Goal: Task Accomplishment & Management: Manage account settings

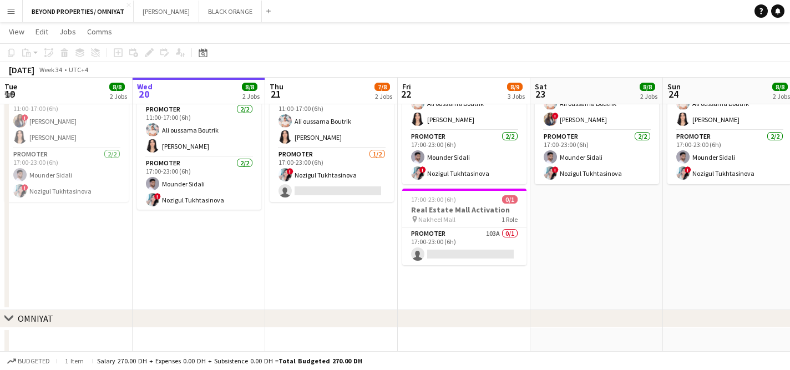
scroll to position [302, 0]
click at [461, 242] on app-card-role "Promoter 103A 0/1 17:00-23:00 (6h) single-neutral-actions" at bounding box center [464, 247] width 124 height 38
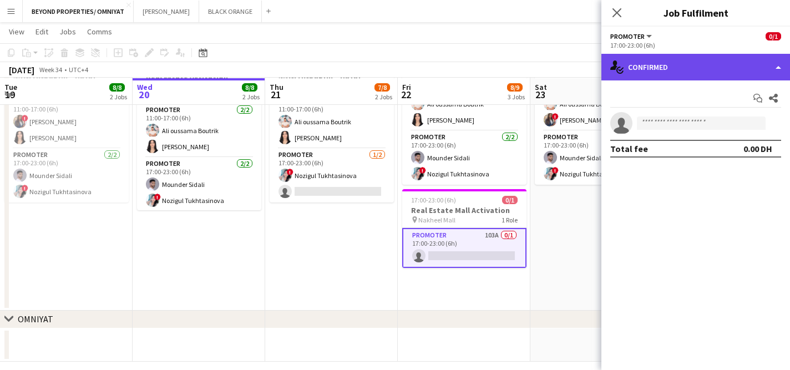
click at [696, 71] on div "single-neutral-actions-check-2 Confirmed" at bounding box center [695, 67] width 189 height 27
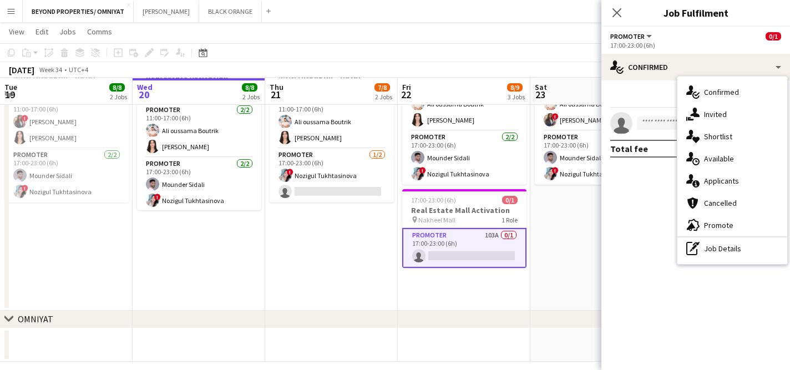
click at [717, 178] on div "single-neutral-actions-information Applicants" at bounding box center [732, 181] width 110 height 22
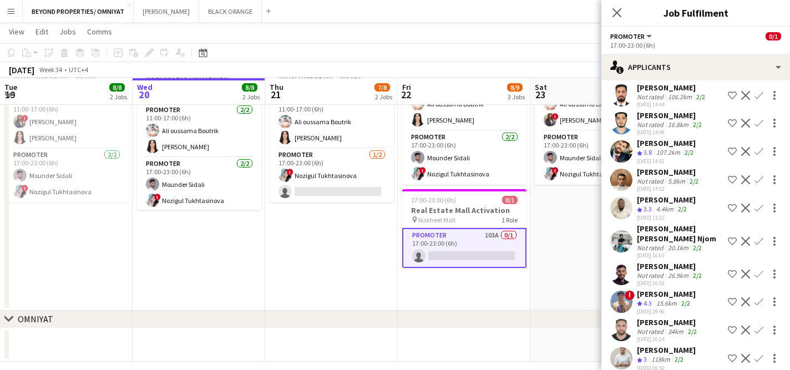
scroll to position [2603, 0]
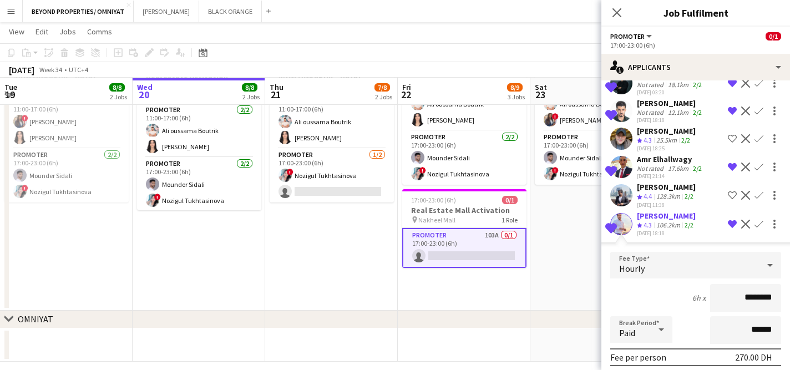
click at [745, 220] on app-icon "Decline" at bounding box center [745, 224] width 9 height 9
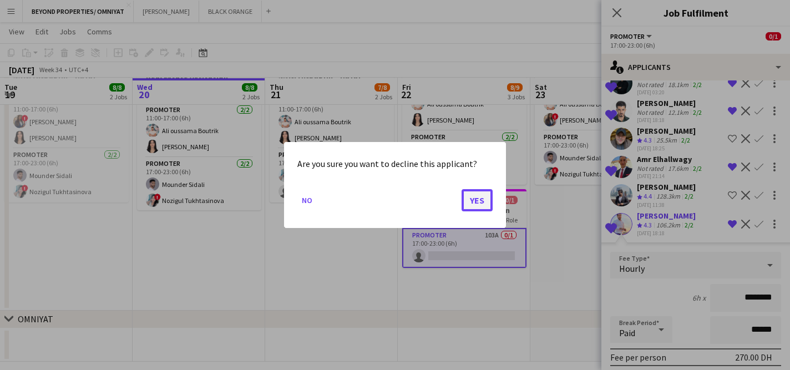
click at [478, 200] on button "Yes" at bounding box center [476, 200] width 31 height 22
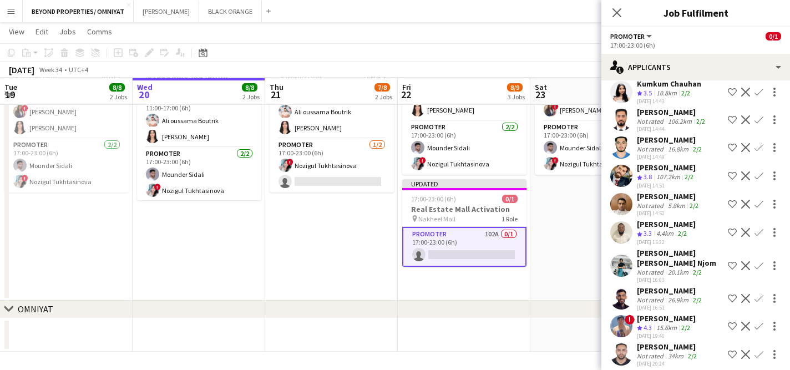
scroll to position [2215, 0]
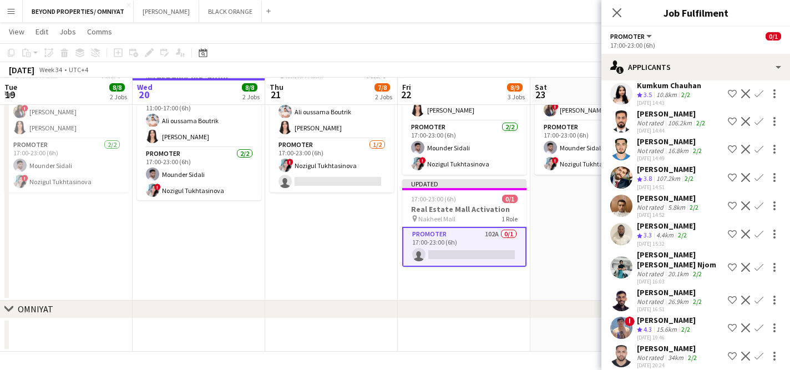
click at [320, 247] on app-date-cell "11:00-23:00 (12h) 4/4 Real Estate Activation @MOE pin Mall of Emirates 3 Roles …" at bounding box center [331, 81] width 133 height 437
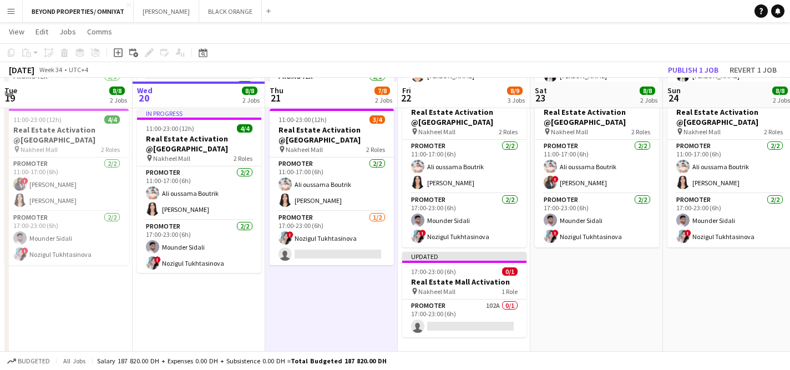
scroll to position [243, 0]
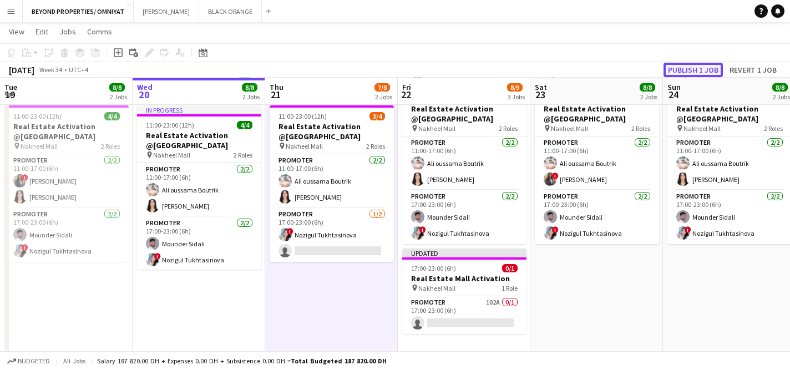
click at [681, 69] on button "Publish 1 job" at bounding box center [692, 70] width 59 height 14
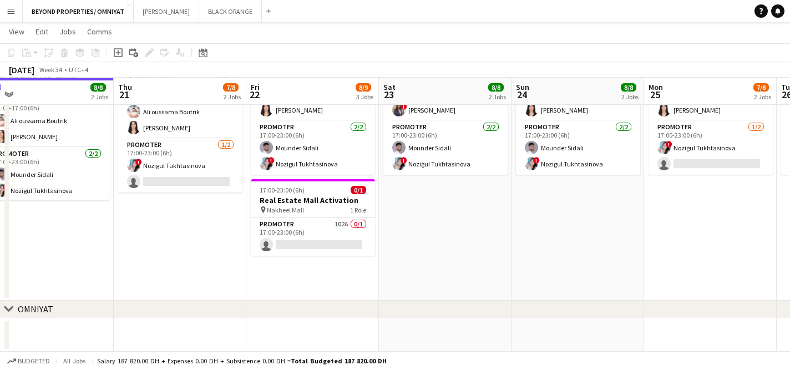
scroll to position [0, 418]
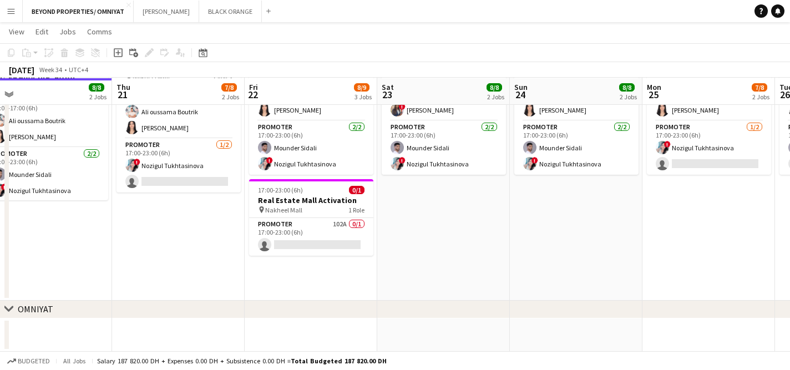
drag, startPoint x: 472, startPoint y: 190, endPoint x: 315, endPoint y: 242, distance: 165.4
click at [315, 242] on app-calendar-viewport "Sun 17 8/8 2 Jobs Mon 18 8/8 2 Jobs Tue 19 8/8 2 Jobs Wed 20 8/8 2 Jobs Thu 21 …" at bounding box center [395, 41] width 790 height 620
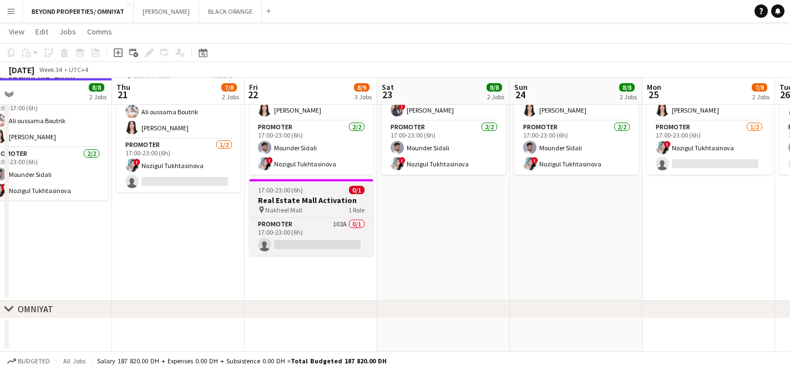
click at [302, 192] on div "17:00-23:00 (6h) 0/1" at bounding box center [311, 190] width 124 height 8
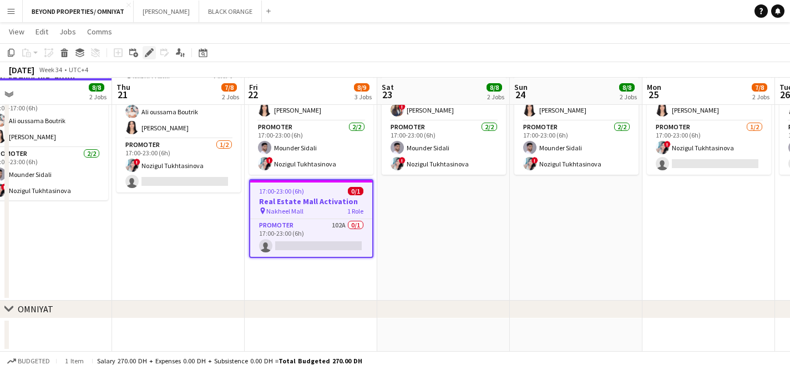
click at [146, 55] on icon at bounding box center [146, 55] width 3 height 3
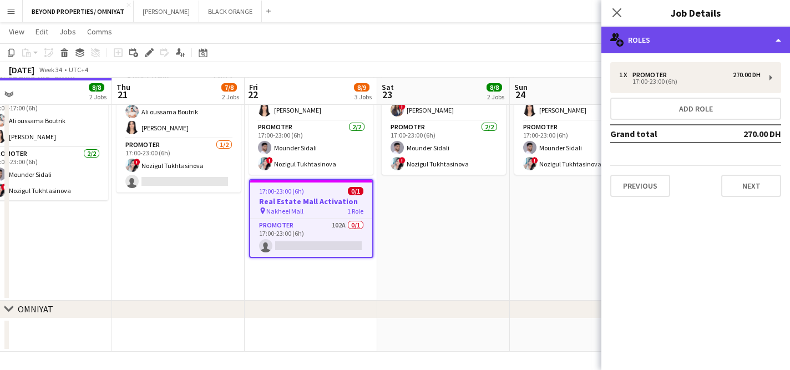
click at [686, 40] on div "multiple-users-add Roles" at bounding box center [695, 40] width 189 height 27
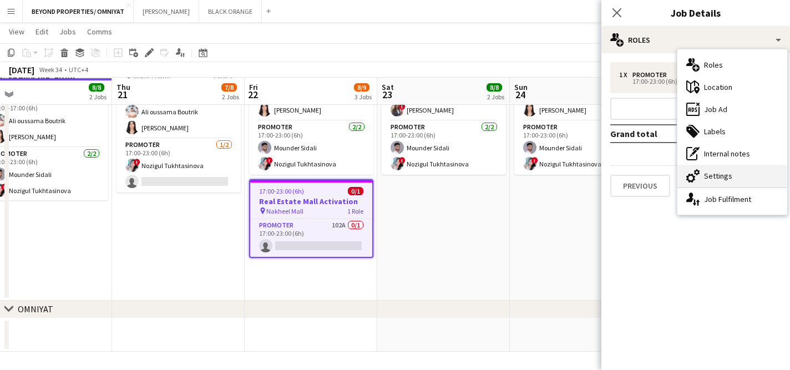
click at [748, 173] on div "cog-double-3 Settings" at bounding box center [732, 176] width 110 height 22
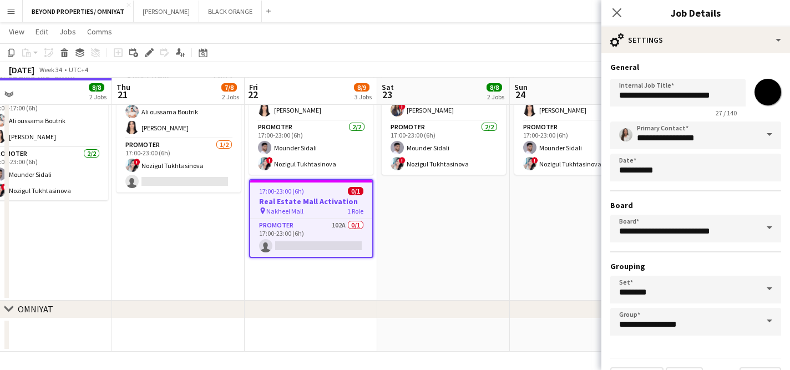
scroll to position [28, 0]
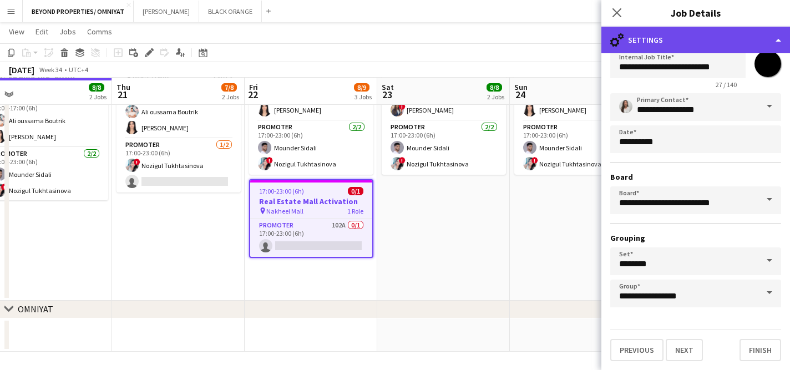
click at [691, 38] on div "cog-double-3 Settings" at bounding box center [695, 40] width 189 height 27
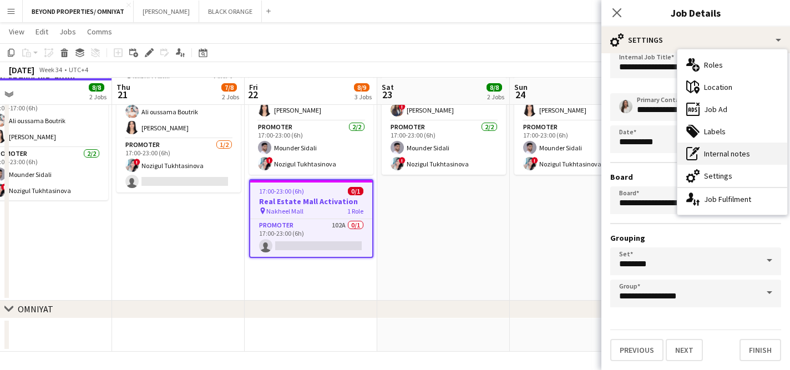
click at [729, 149] on div "pen-write Internal notes" at bounding box center [732, 154] width 110 height 22
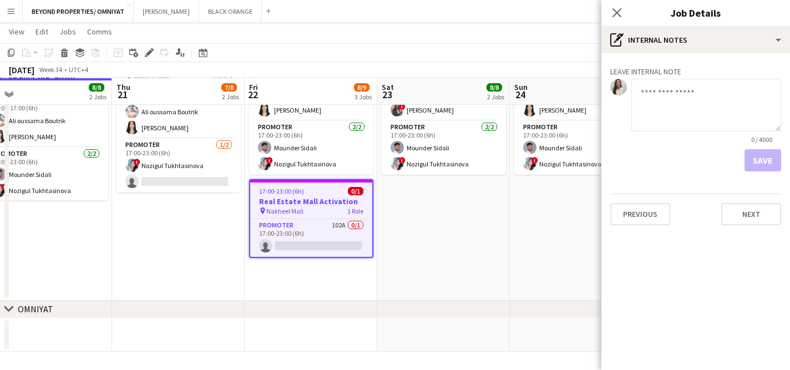
scroll to position [0, 0]
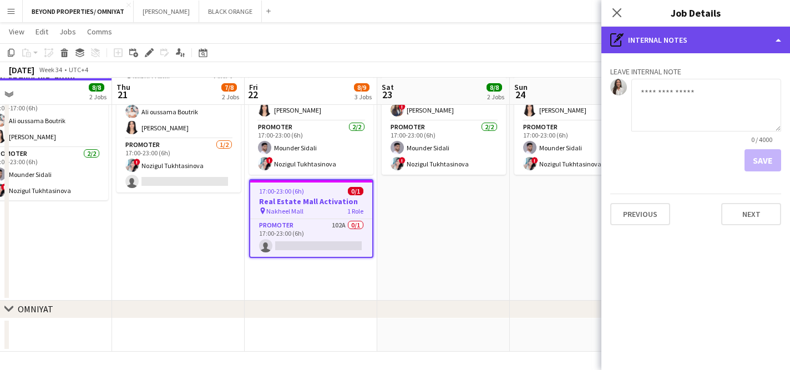
click at [683, 35] on div "pen-write Internal notes" at bounding box center [695, 40] width 189 height 27
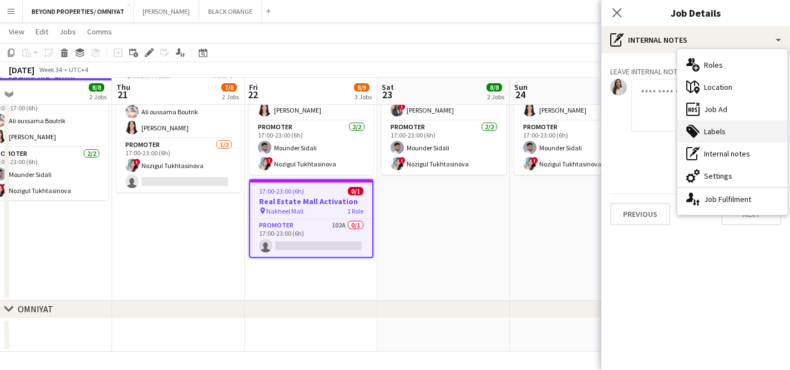
click at [713, 130] on div "tags-double Labels" at bounding box center [732, 131] width 110 height 22
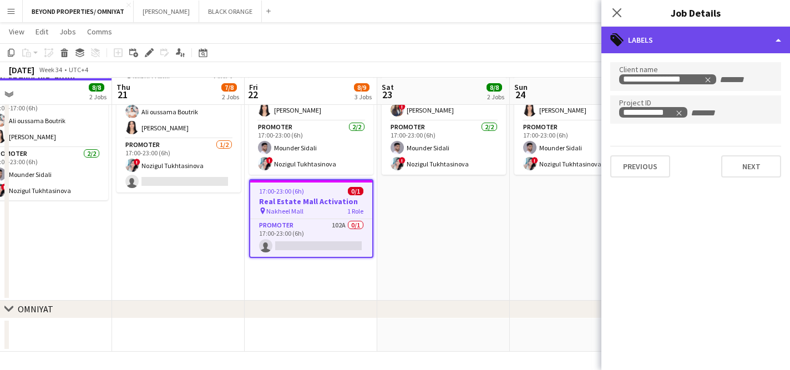
click at [688, 37] on div "tags-double Labels" at bounding box center [695, 40] width 189 height 27
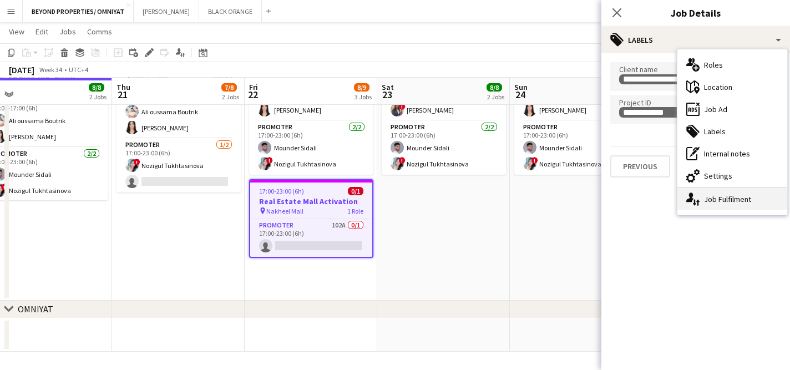
click at [745, 203] on div "single-neutral-actions-up-down Job Fulfilment" at bounding box center [732, 199] width 110 height 22
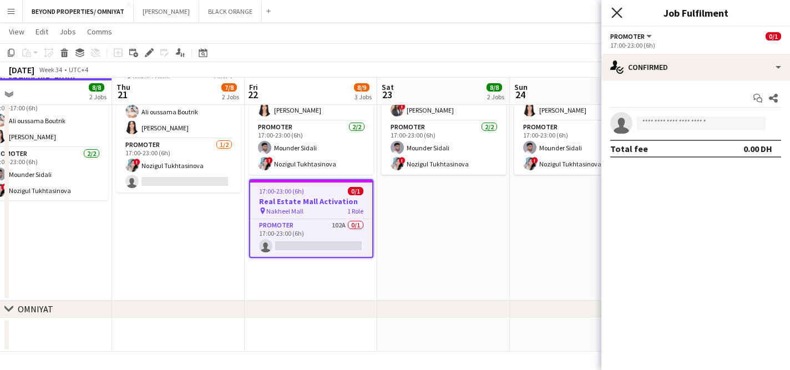
click at [618, 12] on icon "Close pop-in" at bounding box center [616, 12] width 11 height 11
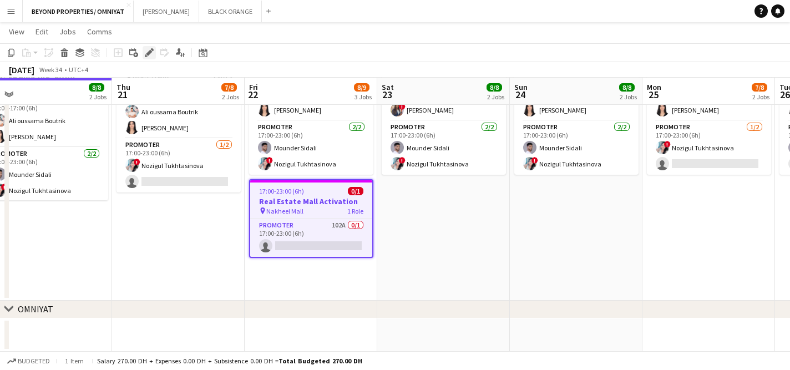
click at [152, 52] on icon "Edit" at bounding box center [149, 52] width 9 height 9
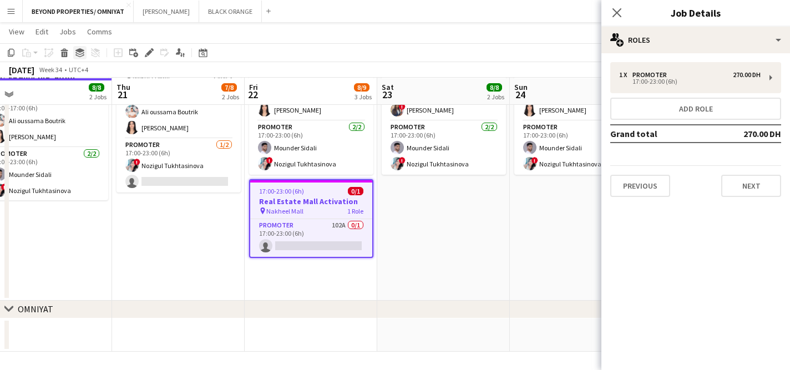
click at [79, 52] on icon at bounding box center [79, 50] width 9 height 4
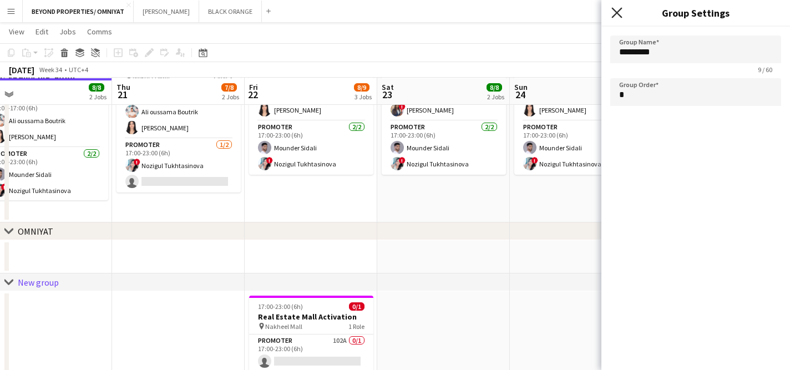
click at [614, 8] on icon "Close pop-in" at bounding box center [616, 12] width 11 height 11
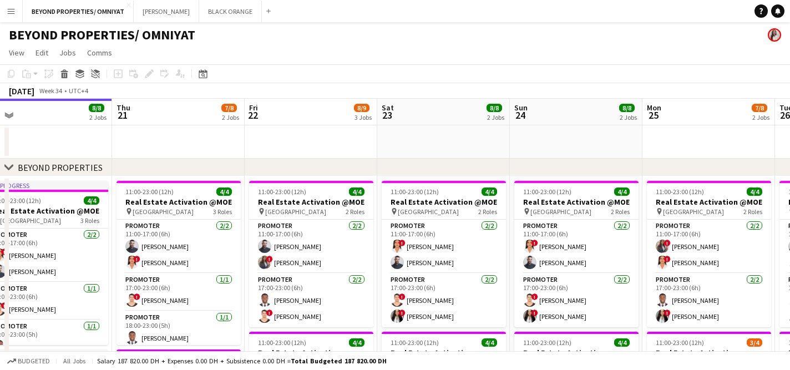
click at [542, 91] on div "[DATE] Week 34 • UTC+4" at bounding box center [395, 91] width 790 height 16
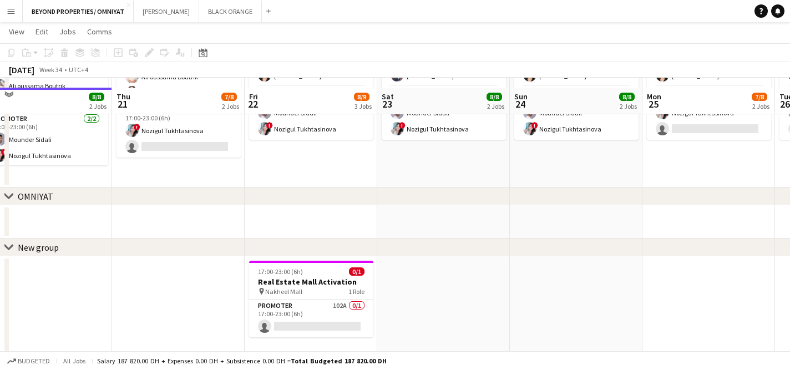
scroll to position [366, 0]
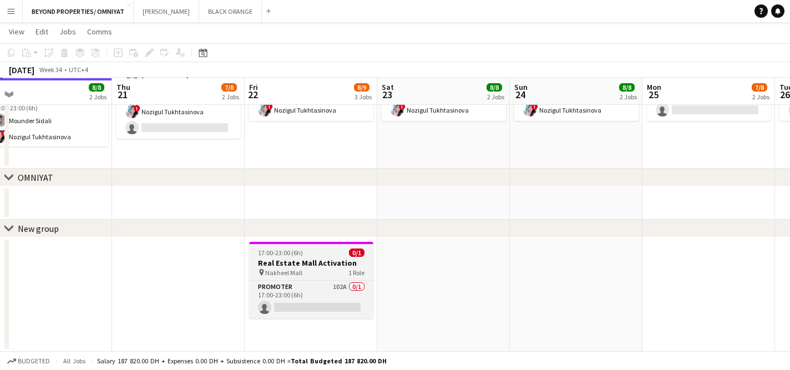
click at [286, 251] on span "17:00-23:00 (6h)" at bounding box center [280, 252] width 45 height 8
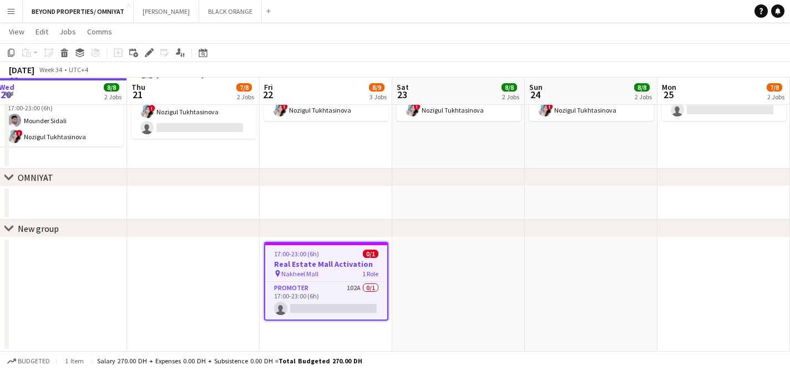
drag, startPoint x: 306, startPoint y: 251, endPoint x: 318, endPoint y: 130, distance: 121.5
click at [319, 131] on app-calendar-viewport "Sun 17 8/8 2 Jobs Mon 18 8/8 2 Jobs Tue 19 8/8 2 Jobs Wed 20 8/8 2 Jobs Thu 21 …" at bounding box center [395, 14] width 790 height 674
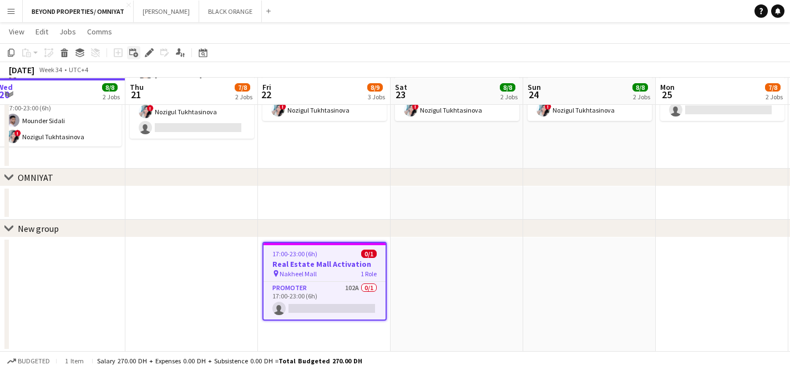
click at [135, 54] on icon at bounding box center [135, 54] width 5 height 5
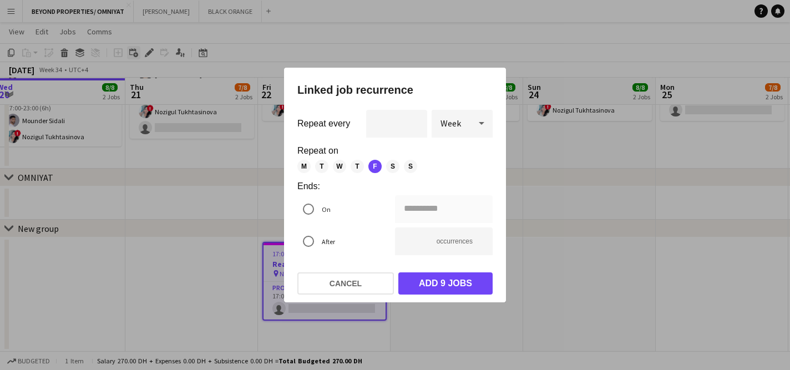
scroll to position [0, 0]
click at [204, 192] on div at bounding box center [395, 185] width 790 height 370
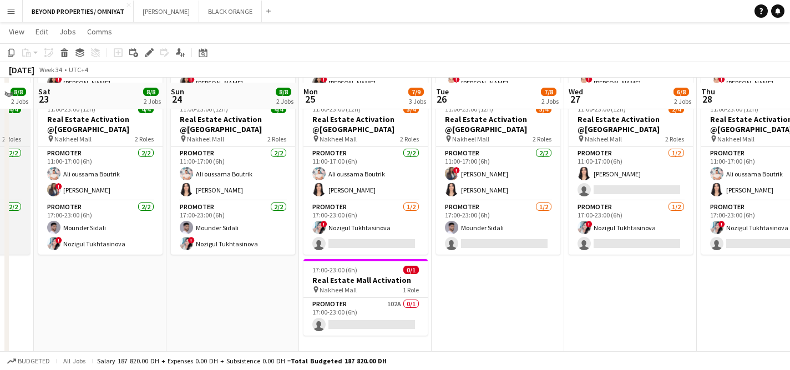
scroll to position [237, 0]
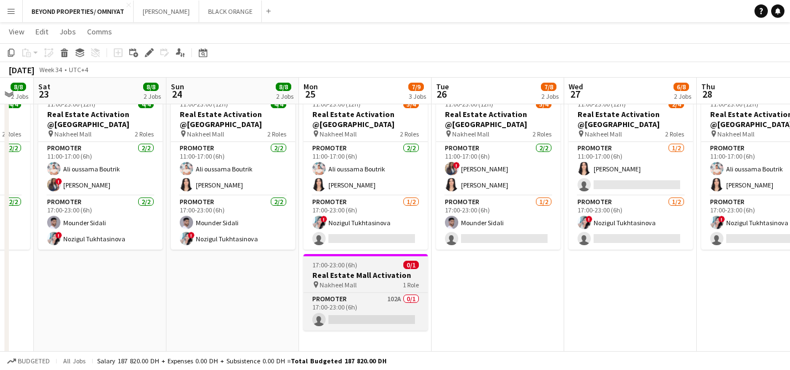
click at [368, 287] on div "pin Nakheel Mall 1 Role" at bounding box center [365, 284] width 124 height 9
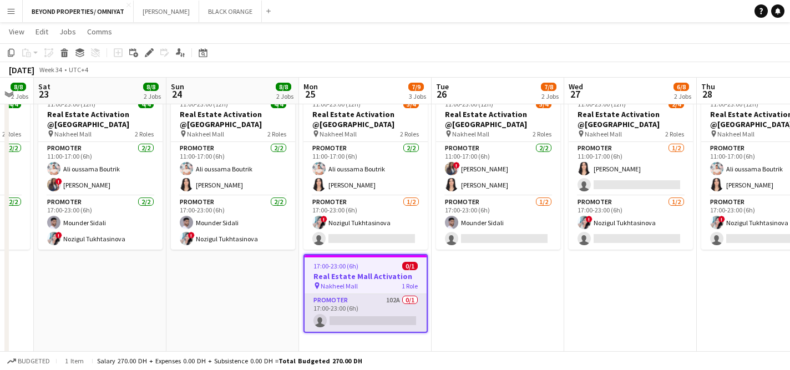
click at [357, 306] on app-card-role "Promoter 102A 0/1 17:00-23:00 (6h) single-neutral-actions" at bounding box center [365, 313] width 122 height 38
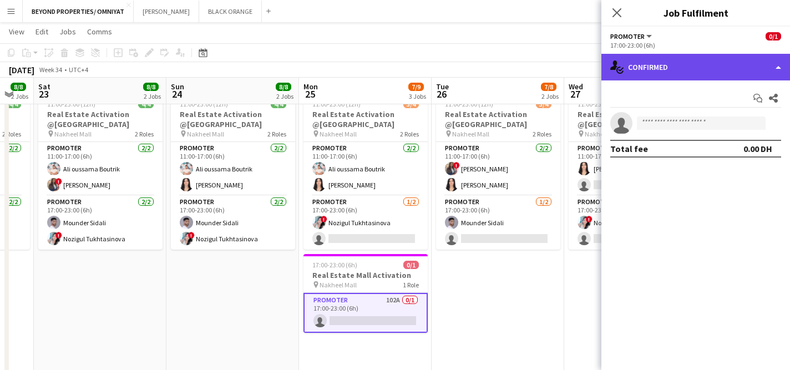
click at [680, 66] on div "single-neutral-actions-check-2 Confirmed" at bounding box center [695, 67] width 189 height 27
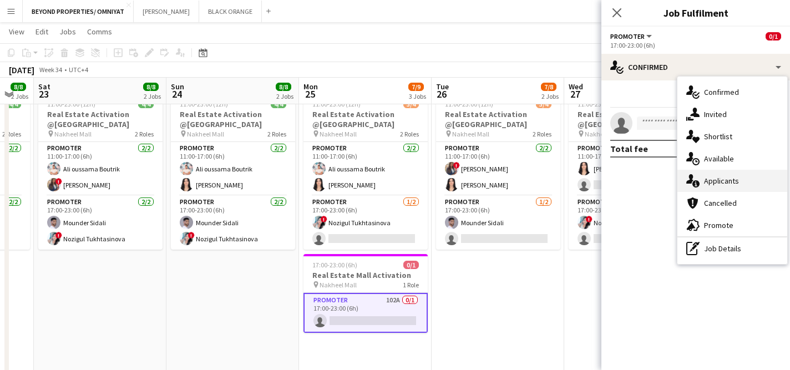
click at [736, 181] on div "single-neutral-actions-information Applicants" at bounding box center [732, 181] width 110 height 22
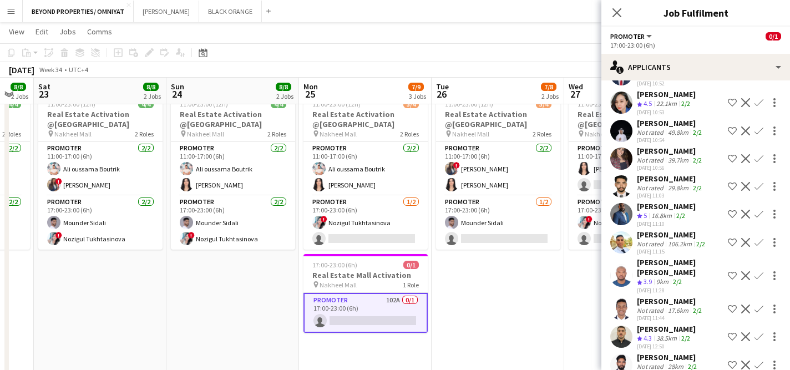
scroll to position [198, 0]
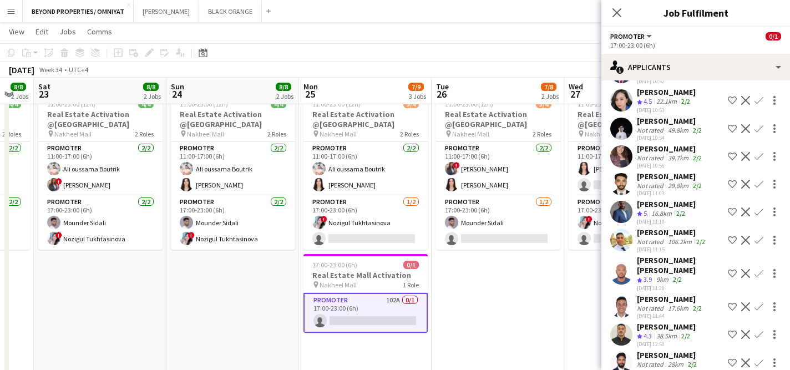
click at [620, 145] on app-user-avatar at bounding box center [621, 156] width 22 height 22
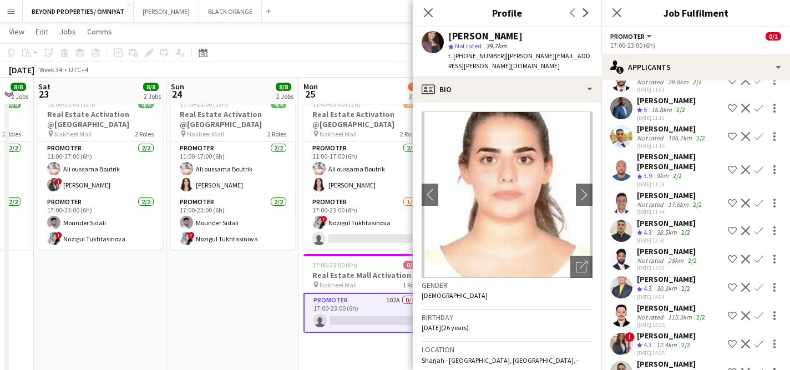
scroll to position [304, 0]
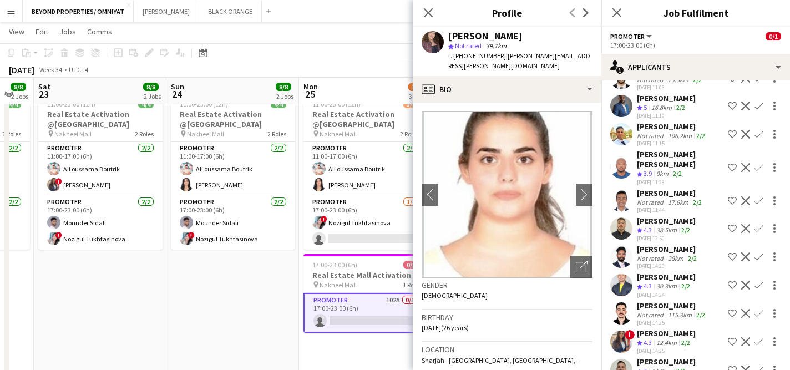
click at [747, 163] on app-icon "Decline" at bounding box center [745, 167] width 9 height 9
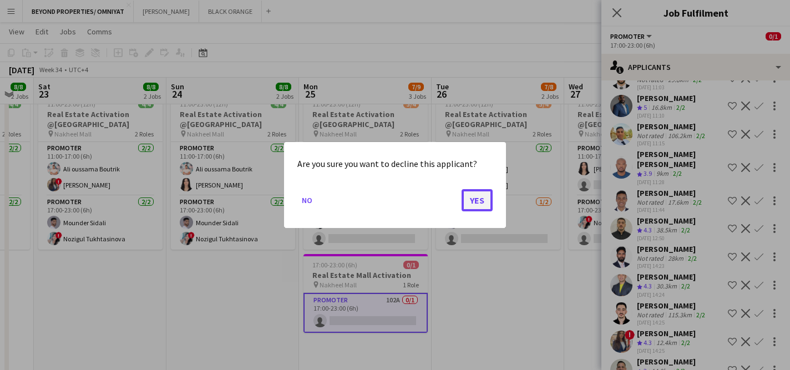
click at [476, 199] on button "Yes" at bounding box center [476, 200] width 31 height 22
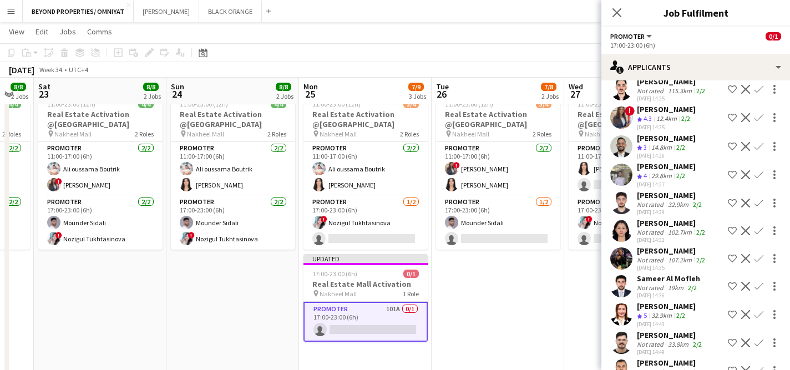
scroll to position [490, 0]
click at [623, 246] on app-user-avatar at bounding box center [621, 257] width 22 height 22
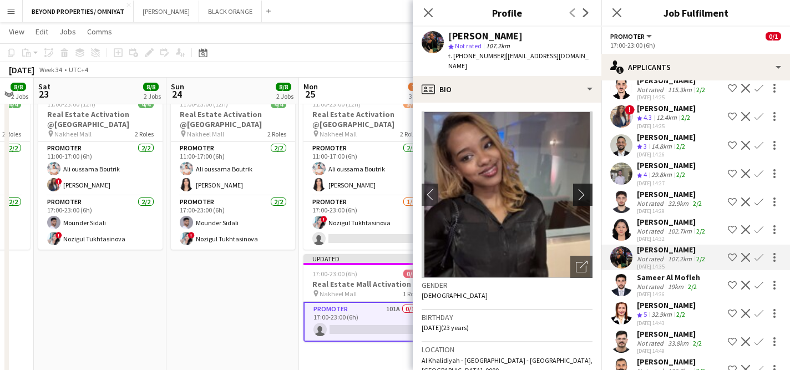
click at [583, 189] on app-icon "chevron-right" at bounding box center [584, 195] width 17 height 12
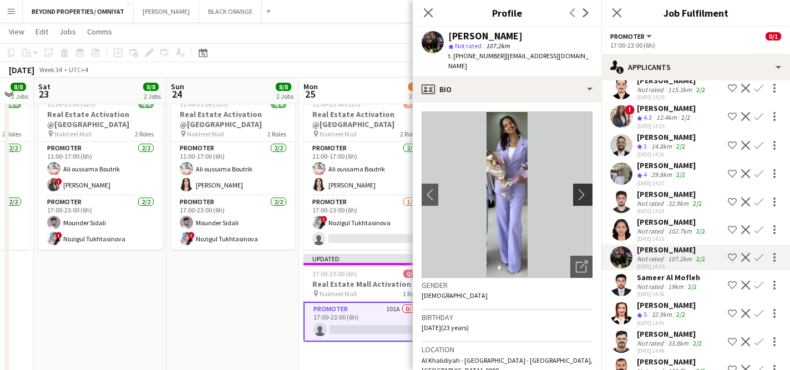
click at [583, 189] on app-icon "chevron-right" at bounding box center [584, 195] width 17 height 12
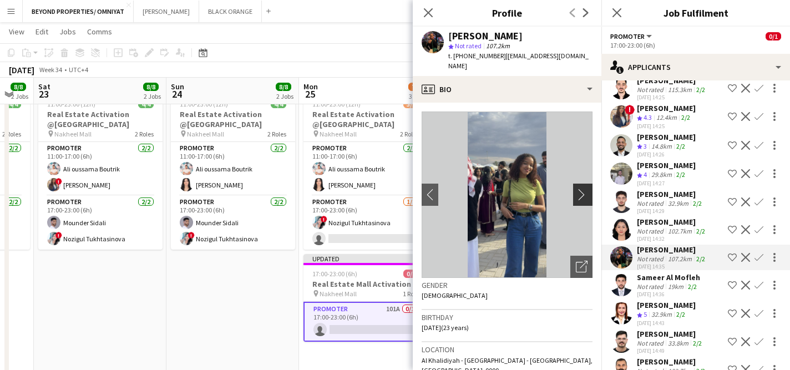
click at [583, 189] on app-icon "chevron-right" at bounding box center [584, 195] width 17 height 12
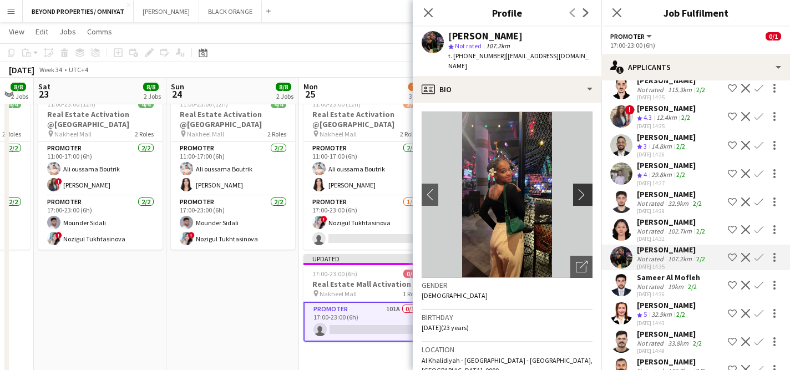
click at [583, 189] on app-icon "chevron-right" at bounding box center [584, 195] width 17 height 12
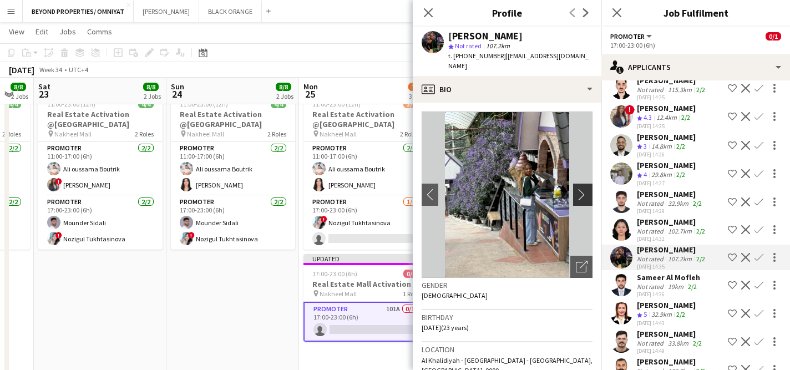
click at [583, 189] on app-icon "chevron-right" at bounding box center [584, 195] width 17 height 12
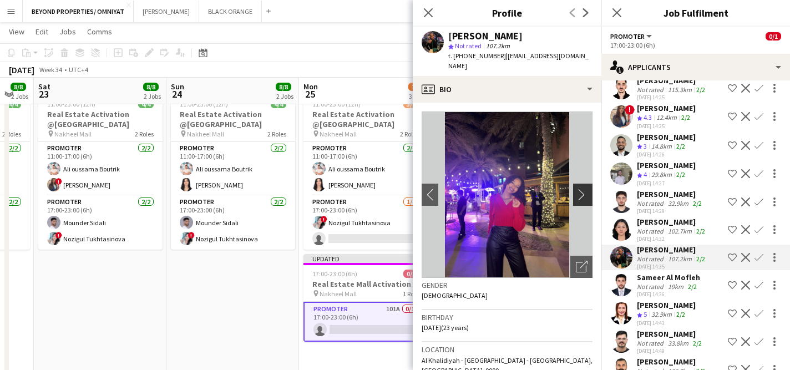
click at [582, 189] on app-icon "chevron-right" at bounding box center [584, 195] width 17 height 12
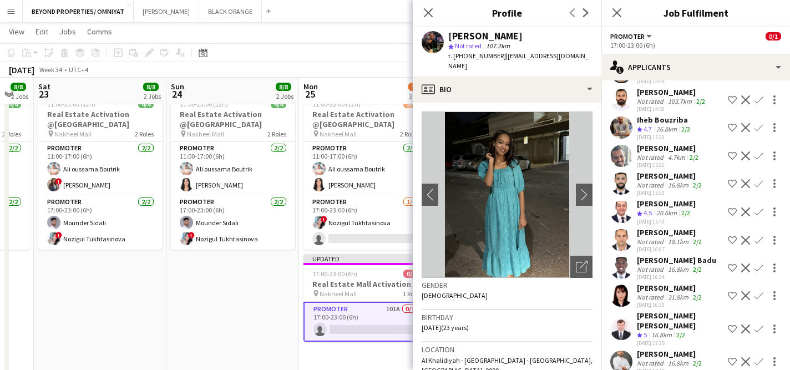
scroll to position [760, 0]
click at [623, 284] on app-user-avatar at bounding box center [621, 295] width 22 height 22
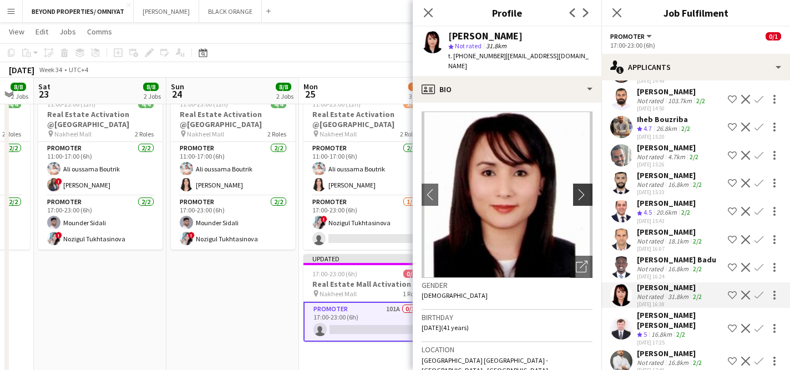
click at [582, 193] on app-icon "chevron-right" at bounding box center [584, 195] width 17 height 12
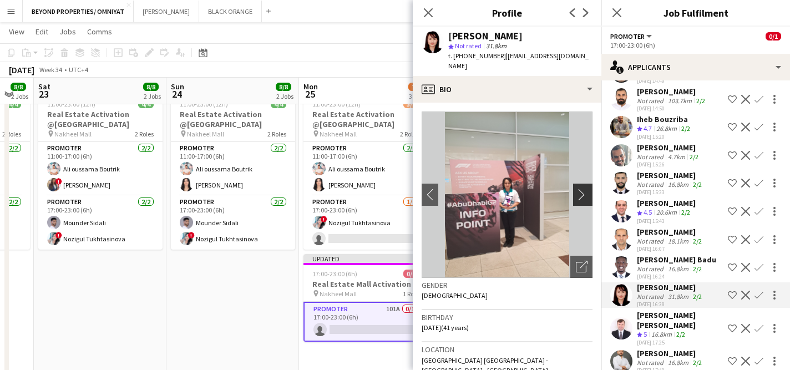
click at [582, 195] on app-icon "chevron-right" at bounding box center [584, 195] width 17 height 12
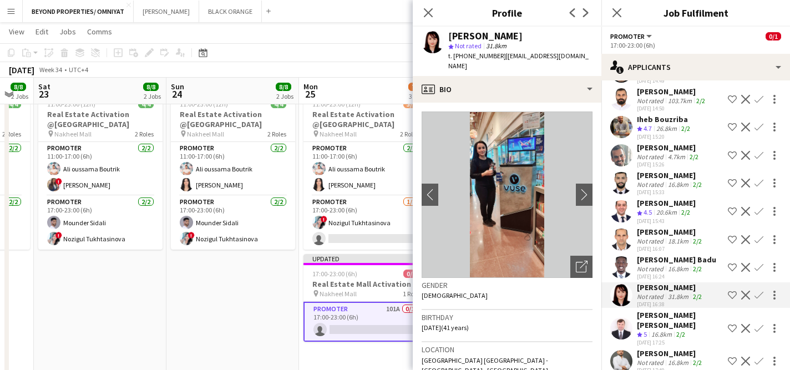
click at [748, 291] on app-icon "Decline" at bounding box center [745, 295] width 9 height 9
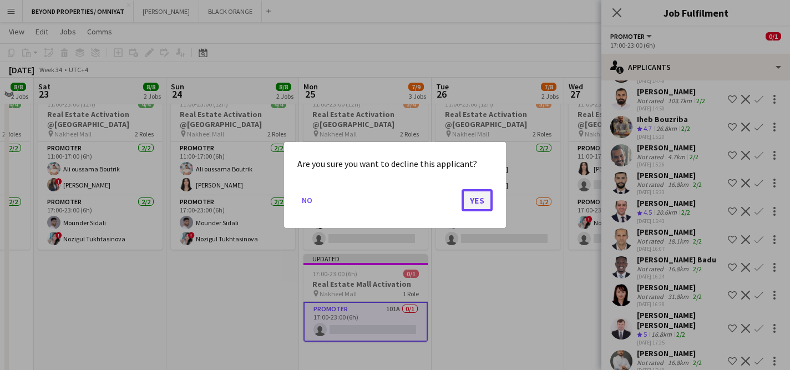
click at [464, 196] on button "Yes" at bounding box center [476, 200] width 31 height 22
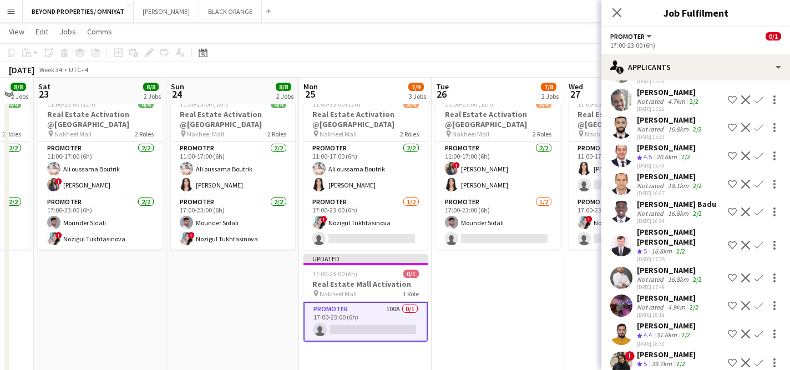
scroll to position [823, 0]
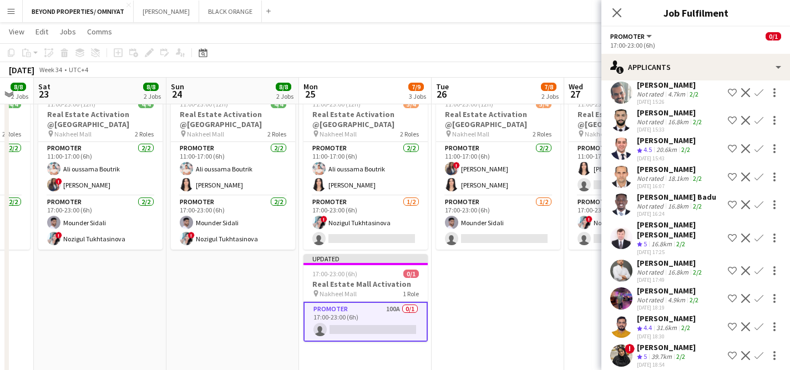
click at [623, 194] on app-user-avatar at bounding box center [621, 205] width 22 height 22
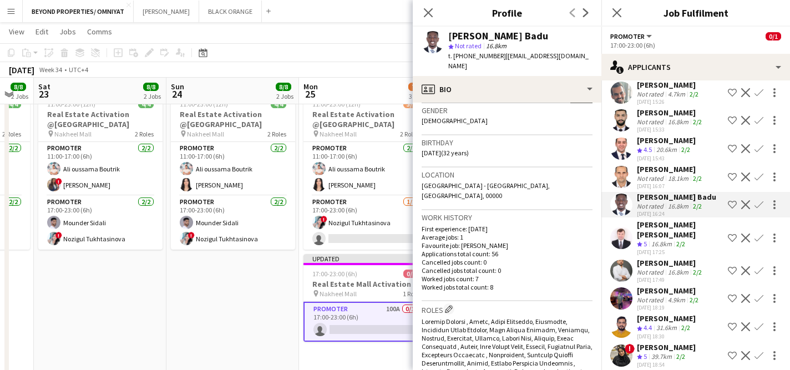
scroll to position [97, 0]
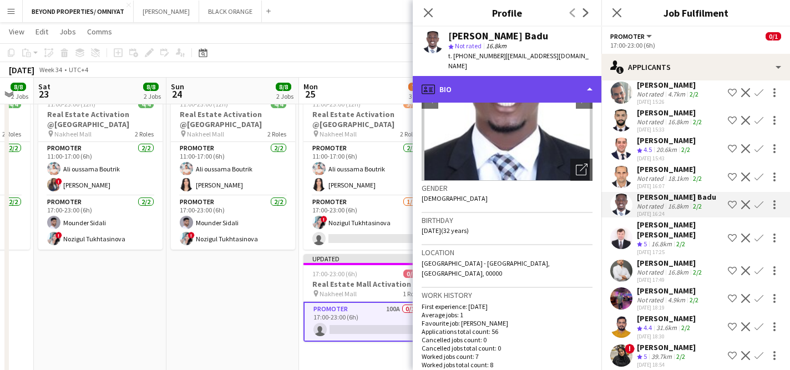
click at [510, 89] on div "profile Bio" at bounding box center [507, 89] width 189 height 27
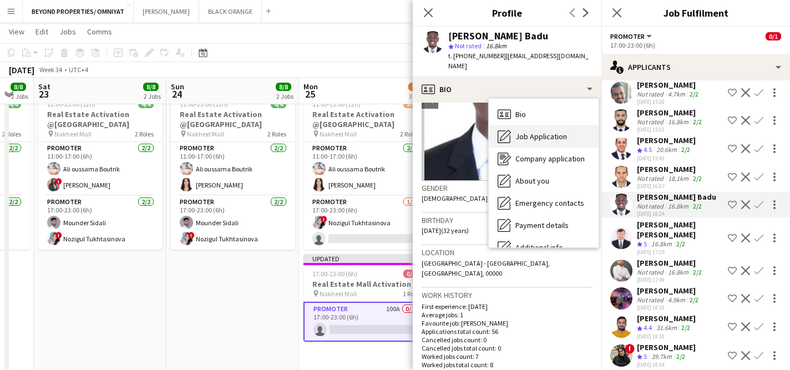
click at [534, 138] on span "Job Application" at bounding box center [541, 136] width 52 height 10
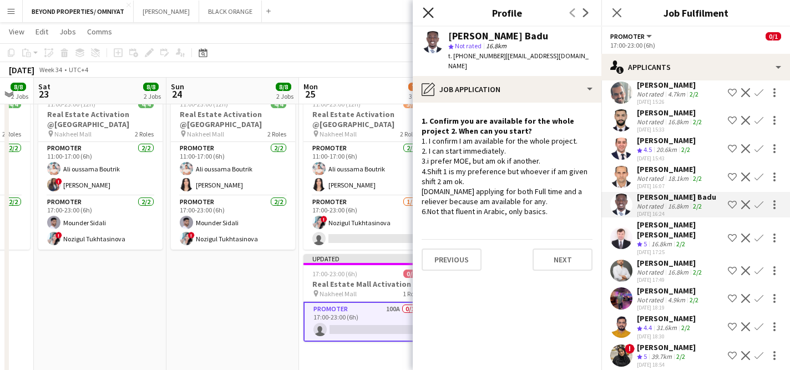
click at [427, 16] on icon "Close pop-in" at bounding box center [428, 12] width 11 height 11
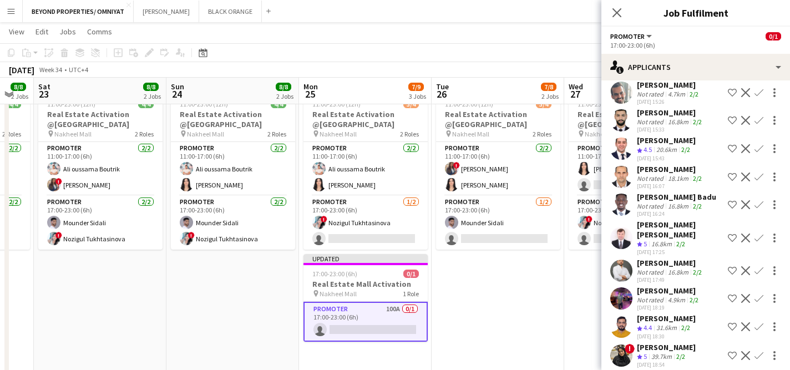
click at [625, 316] on app-user-avatar at bounding box center [621, 327] width 22 height 22
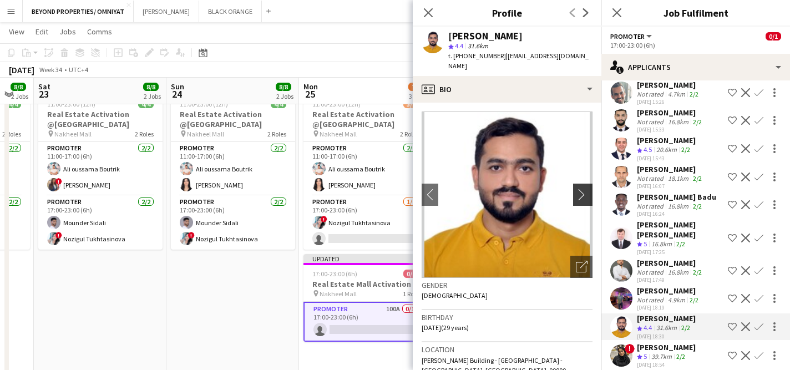
click at [584, 189] on app-icon "chevron-right" at bounding box center [584, 195] width 17 height 12
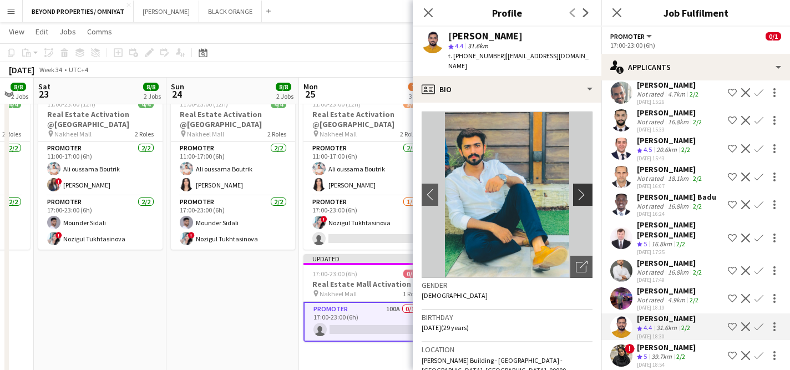
click at [583, 189] on app-icon "chevron-right" at bounding box center [584, 195] width 17 height 12
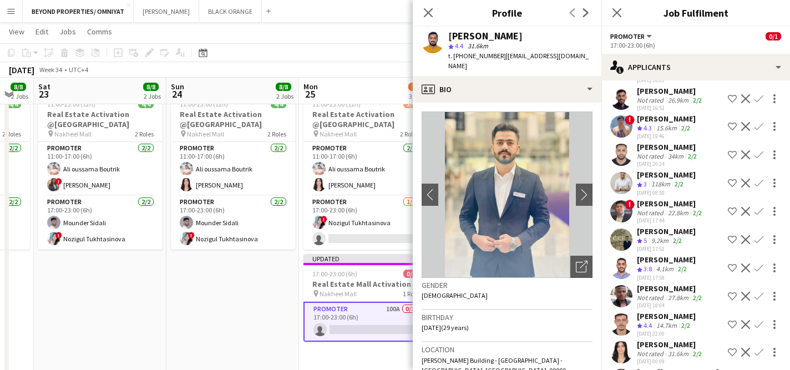
scroll to position [2500, 0]
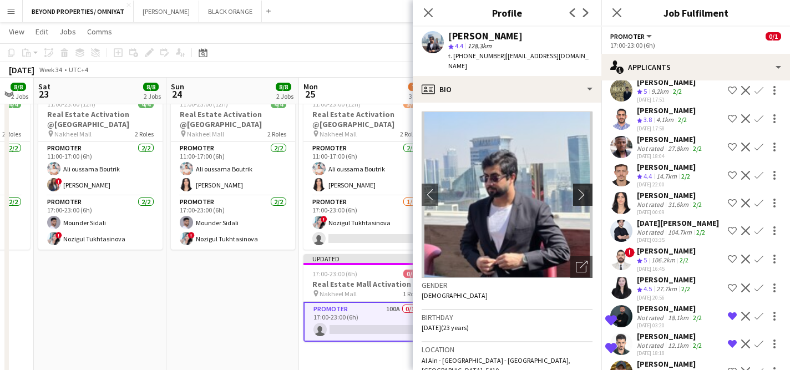
click at [581, 189] on app-icon "chevron-right" at bounding box center [584, 195] width 17 height 12
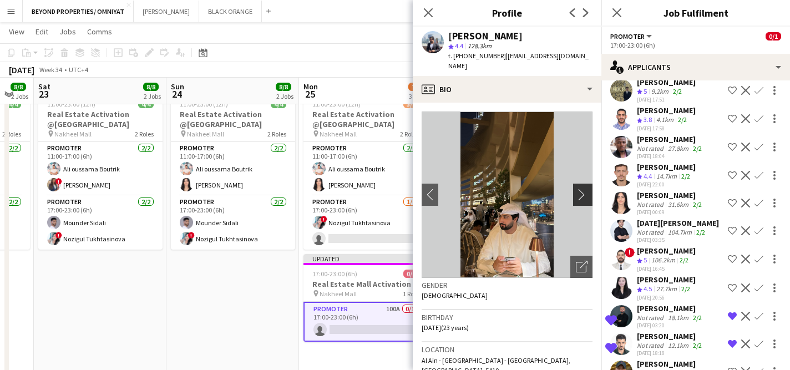
click at [583, 189] on app-icon "chevron-right" at bounding box center [584, 195] width 17 height 12
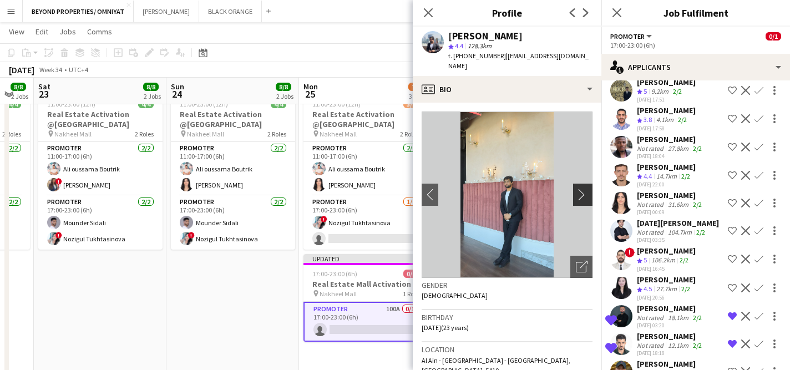
click at [583, 189] on app-icon "chevron-right" at bounding box center [584, 195] width 17 height 12
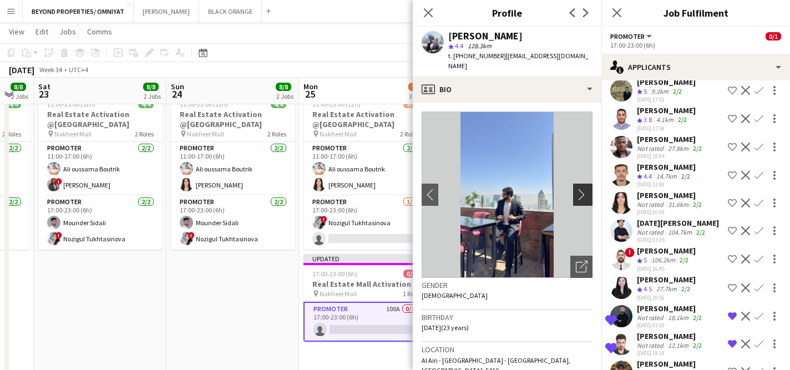
click at [583, 189] on app-icon "chevron-right" at bounding box center [584, 195] width 17 height 12
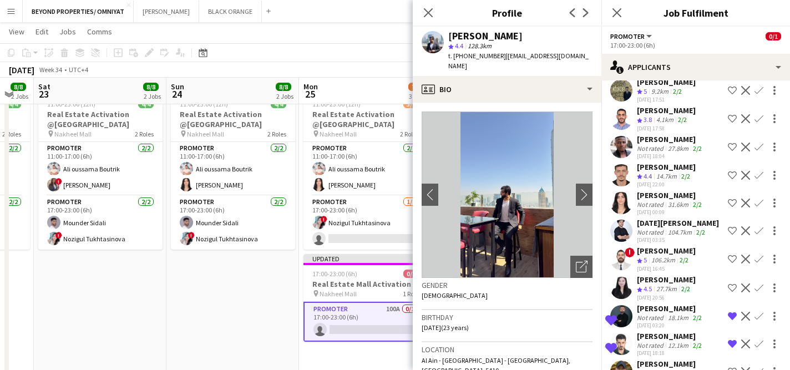
click at [624, 360] on app-user-avatar at bounding box center [621, 371] width 22 height 22
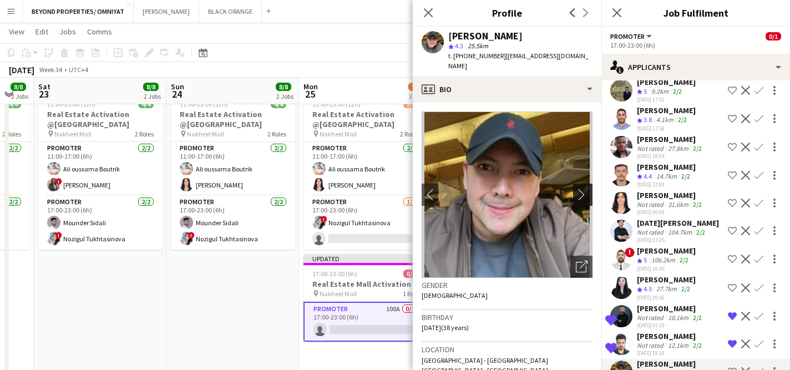
click at [585, 191] on button "chevron-right" at bounding box center [584, 195] width 22 height 22
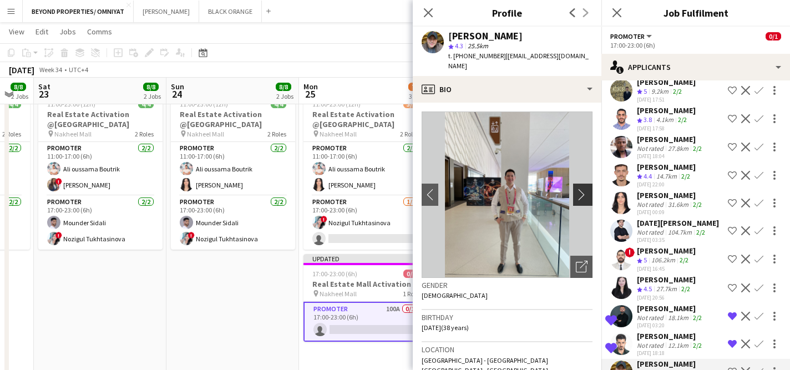
click at [581, 189] on app-icon "chevron-right" at bounding box center [584, 195] width 17 height 12
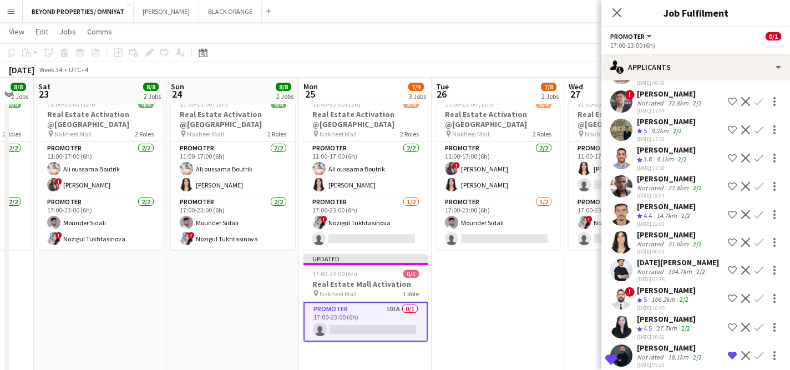
scroll to position [2460, 0]
click at [622, 317] on app-user-avatar at bounding box center [621, 328] width 22 height 22
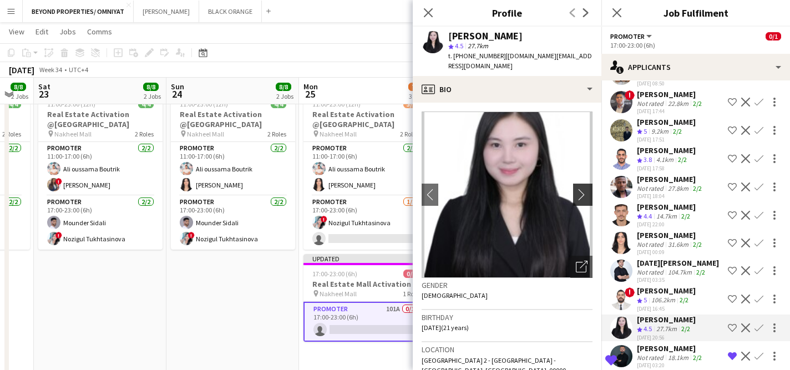
click at [582, 189] on app-icon "chevron-right" at bounding box center [584, 195] width 17 height 12
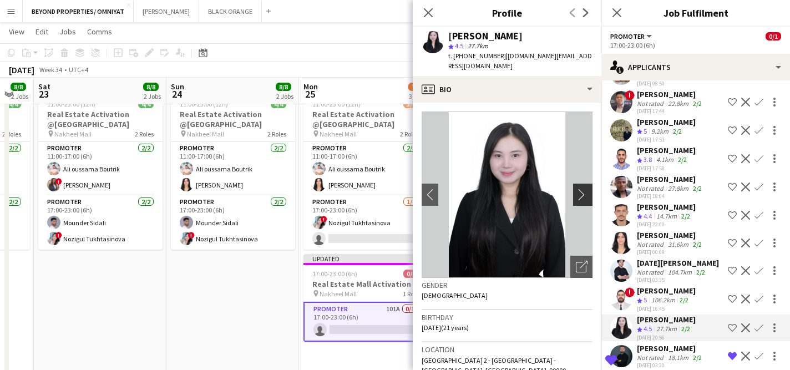
click at [582, 189] on app-icon "chevron-right" at bounding box center [584, 195] width 17 height 12
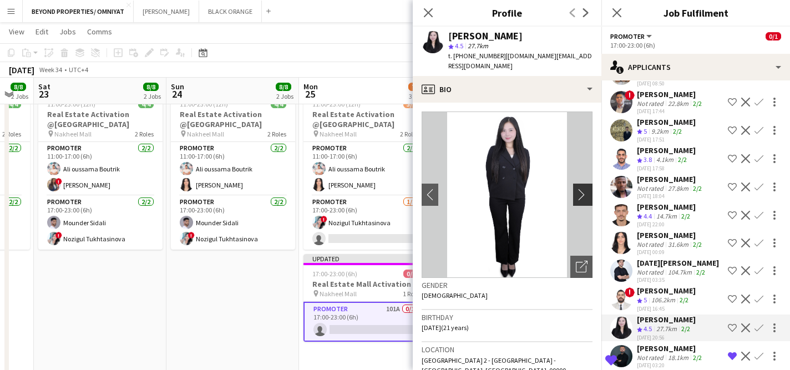
click at [582, 189] on app-icon "chevron-right" at bounding box center [584, 195] width 17 height 12
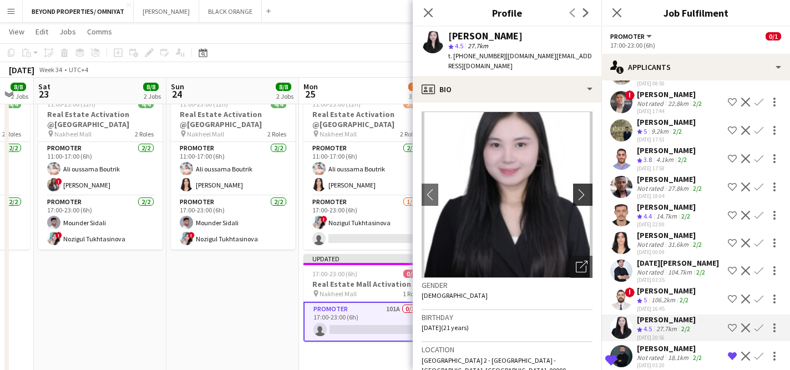
click at [582, 189] on app-icon "chevron-right" at bounding box center [584, 195] width 17 height 12
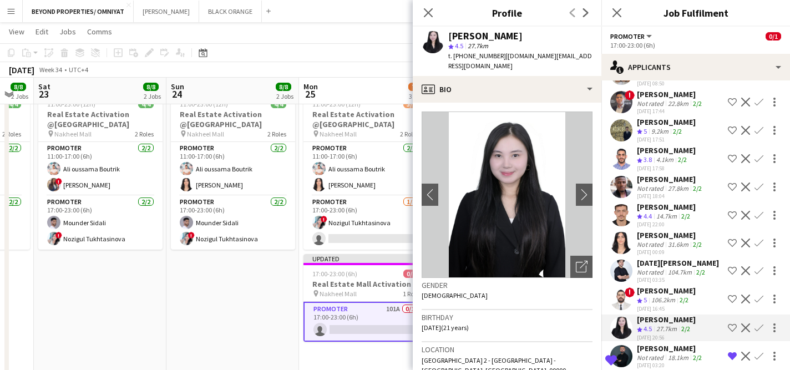
click at [744, 323] on app-icon "Decline" at bounding box center [745, 327] width 9 height 9
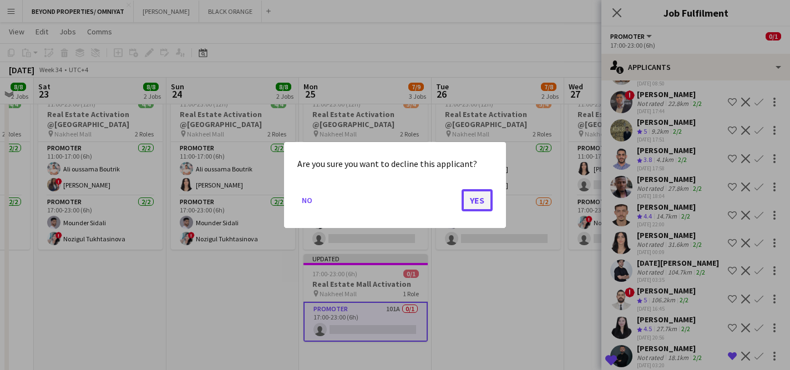
click at [474, 205] on button "Yes" at bounding box center [476, 200] width 31 height 22
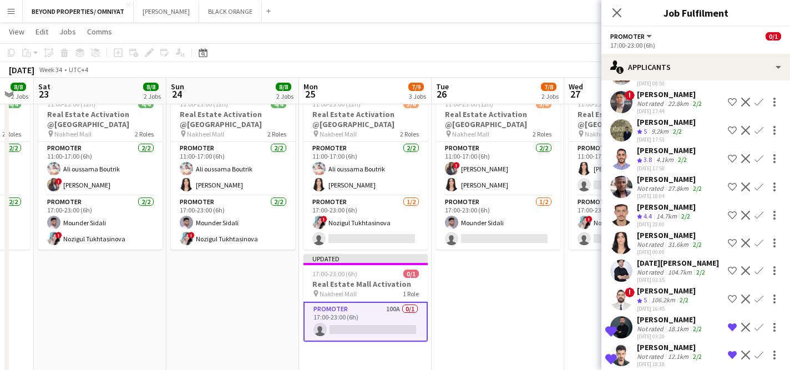
scroll to position [2499, 0]
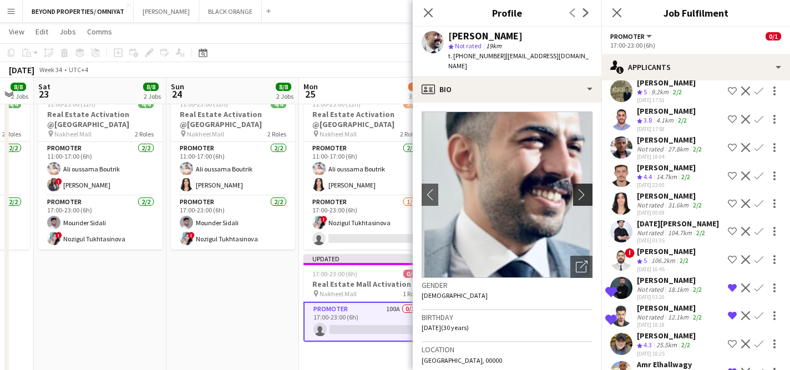
click at [583, 189] on app-icon "chevron-right" at bounding box center [584, 195] width 17 height 12
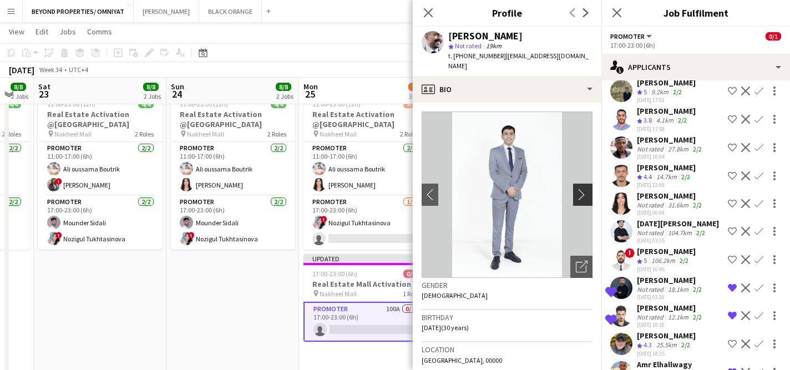
click at [583, 189] on app-icon "chevron-right" at bounding box center [584, 195] width 17 height 12
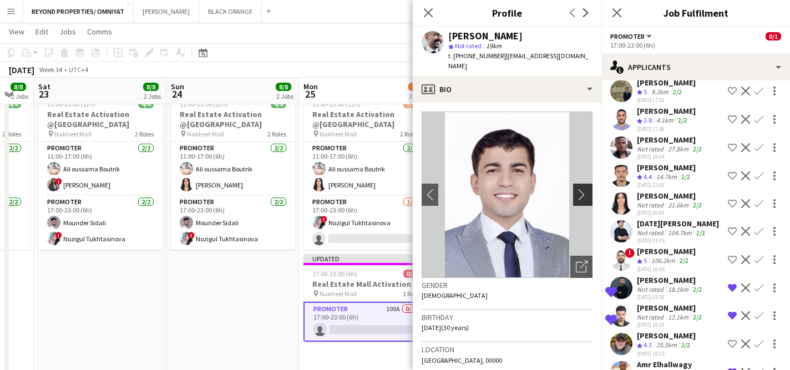
click at [583, 189] on app-icon "chevron-right" at bounding box center [584, 195] width 17 height 12
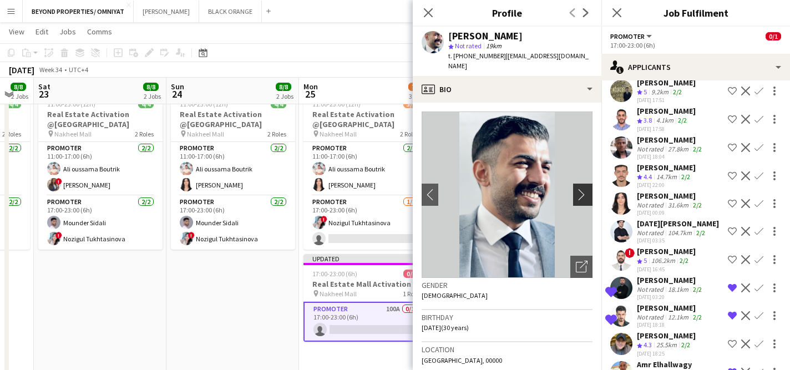
click at [583, 189] on app-icon "chevron-right" at bounding box center [584, 195] width 17 height 12
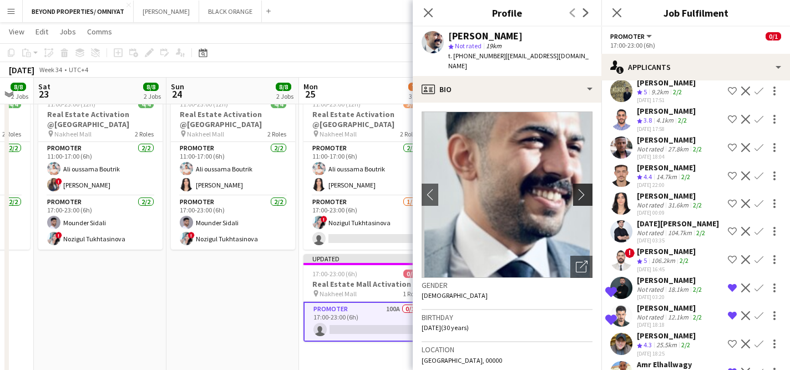
click at [583, 189] on app-icon "chevron-right" at bounding box center [584, 195] width 17 height 12
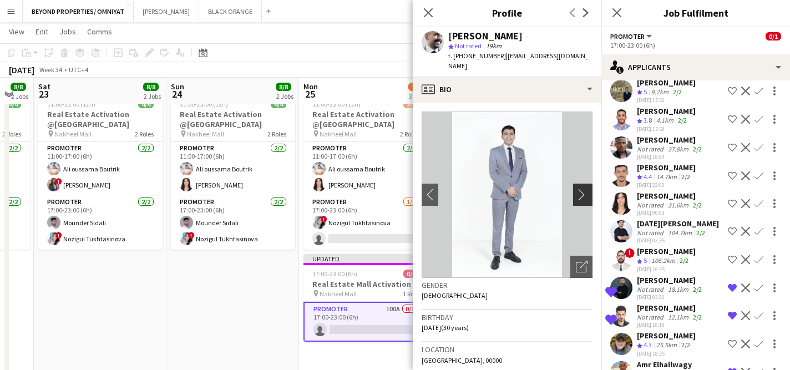
click at [583, 189] on app-icon "chevron-right" at bounding box center [584, 195] width 17 height 12
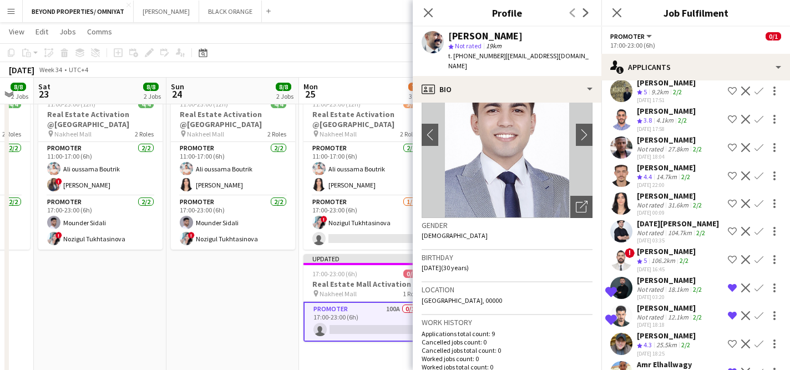
scroll to position [0, 0]
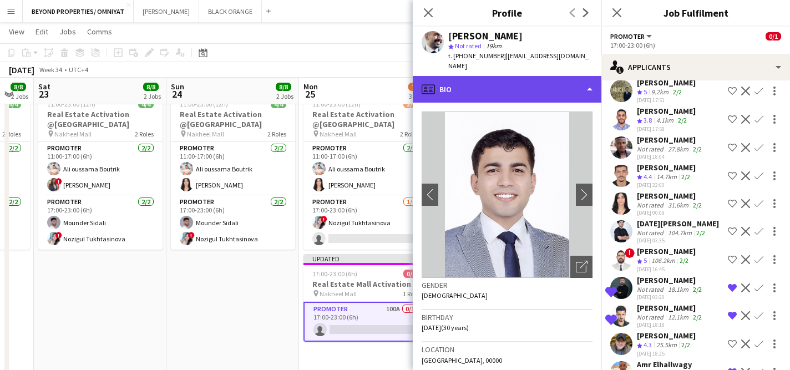
click at [489, 81] on div "profile Bio" at bounding box center [507, 89] width 189 height 27
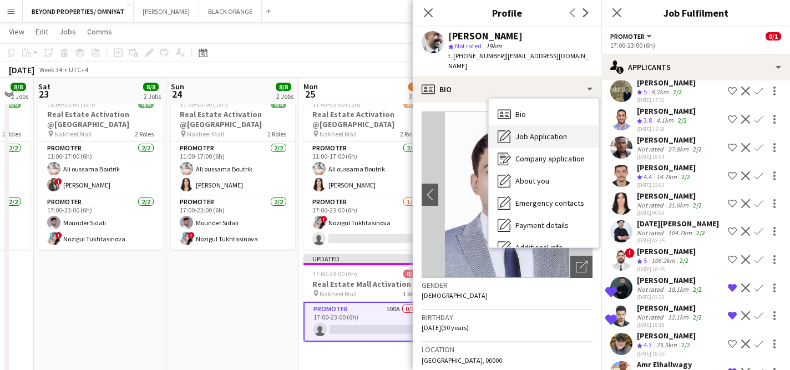
click at [537, 133] on div "Job Application Job Application" at bounding box center [544, 136] width 110 height 22
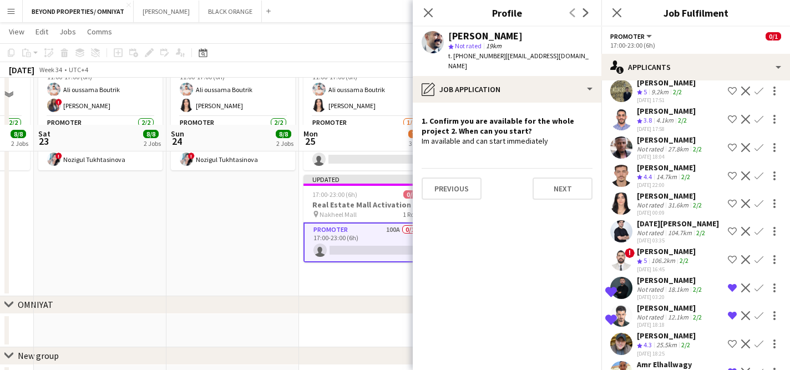
scroll to position [363, 0]
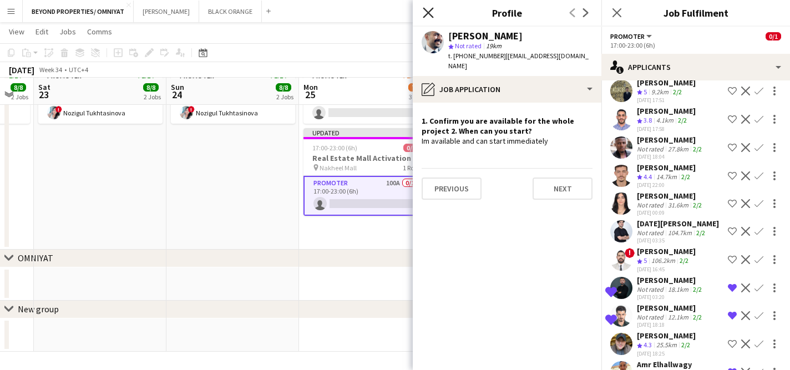
click at [429, 8] on icon "Close pop-in" at bounding box center [428, 12] width 11 height 11
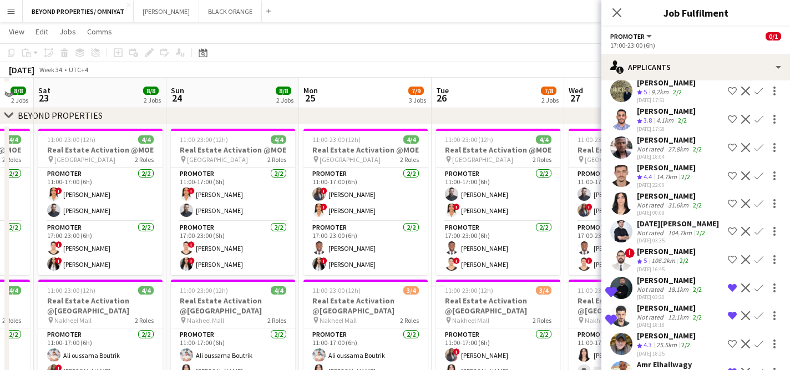
scroll to position [50, 0]
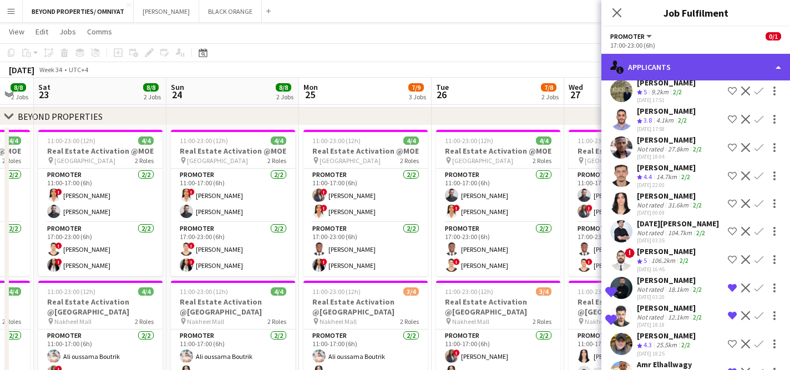
click at [720, 77] on div "single-neutral-actions-information Applicants" at bounding box center [695, 67] width 189 height 27
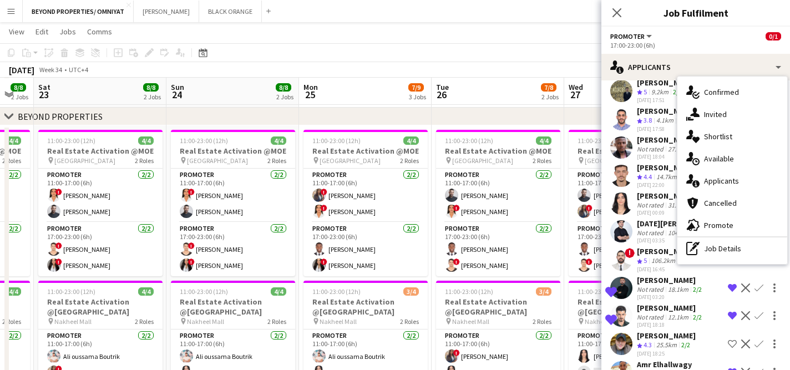
click at [669, 172] on div "14.7km" at bounding box center [666, 176] width 25 height 9
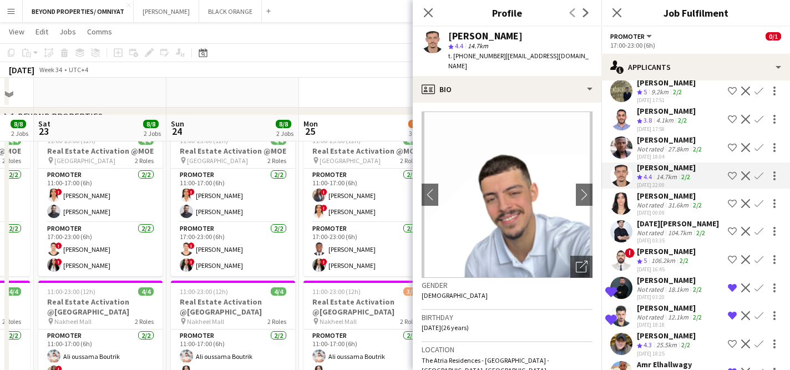
scroll to position [363, 0]
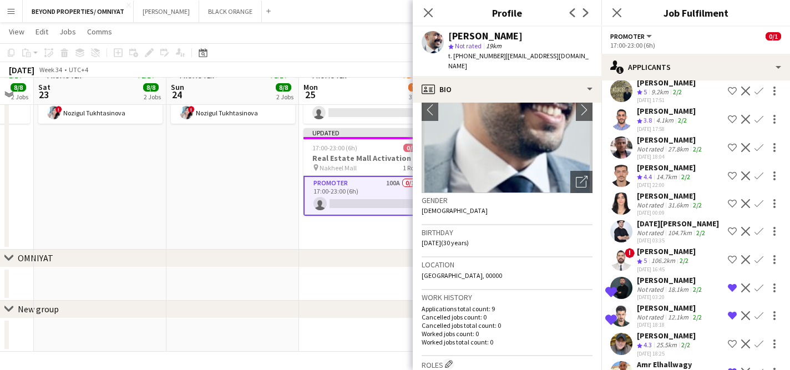
scroll to position [0, 0]
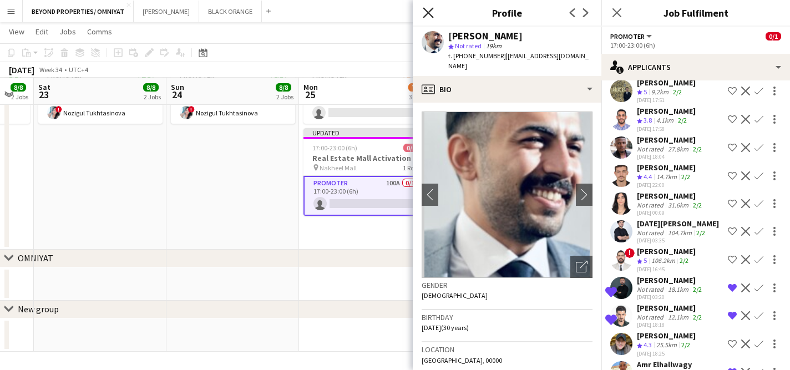
click at [427, 15] on icon "Close pop-in" at bounding box center [428, 12] width 11 height 11
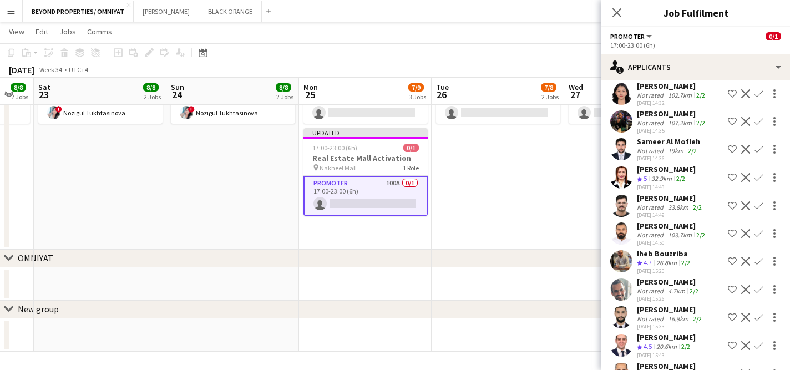
scroll to position [627, 0]
click at [624, 305] on app-user-avatar at bounding box center [621, 316] width 22 height 22
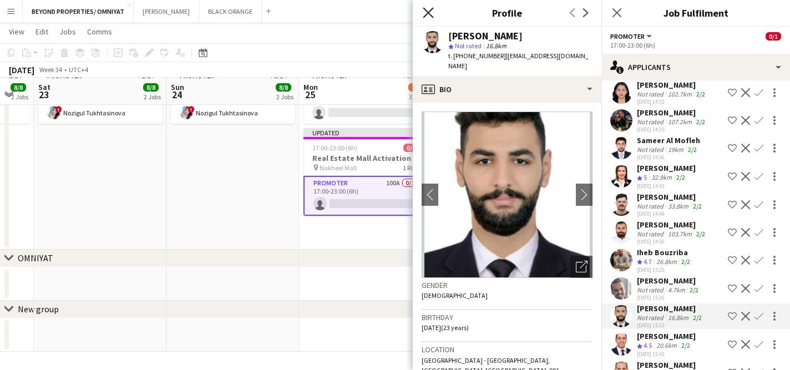
click at [430, 9] on icon "Close pop-in" at bounding box center [428, 12] width 11 height 11
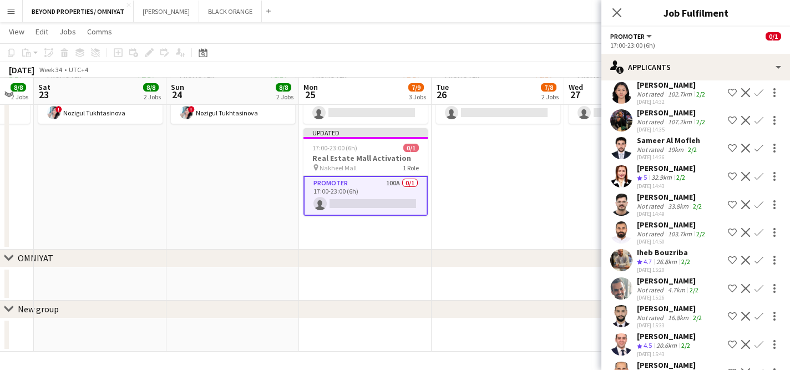
click at [746, 172] on app-icon "Decline" at bounding box center [745, 176] width 9 height 9
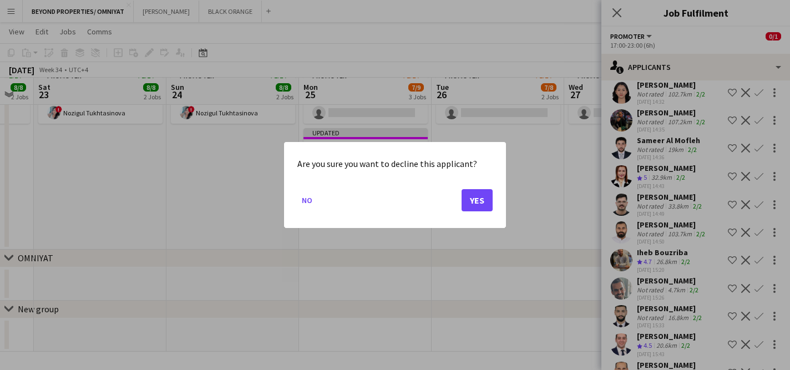
click at [525, 194] on div at bounding box center [395, 185] width 790 height 370
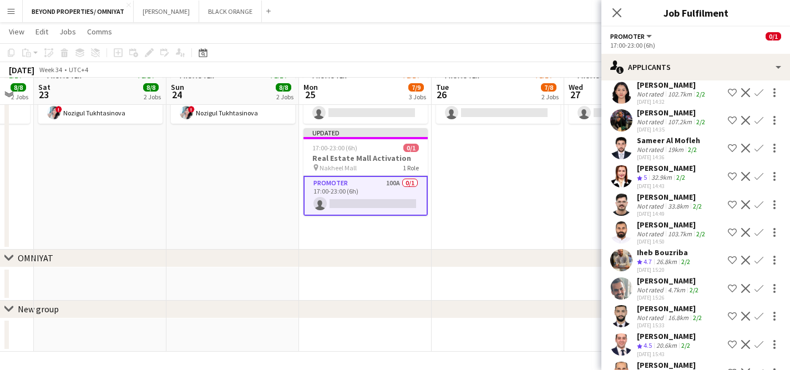
click at [619, 165] on app-user-avatar at bounding box center [621, 176] width 22 height 22
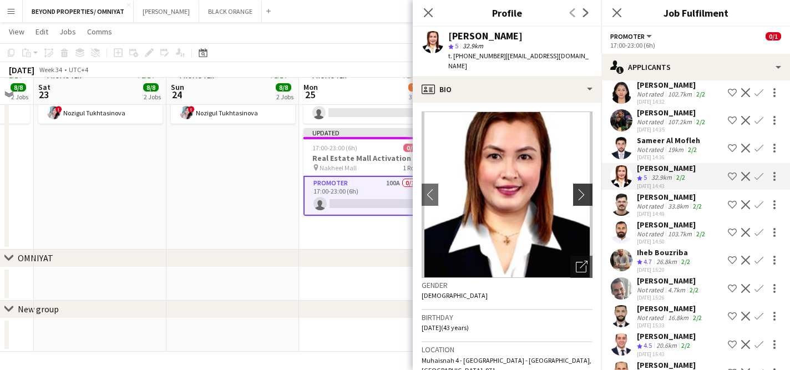
click at [581, 189] on app-icon "chevron-right" at bounding box center [584, 195] width 17 height 12
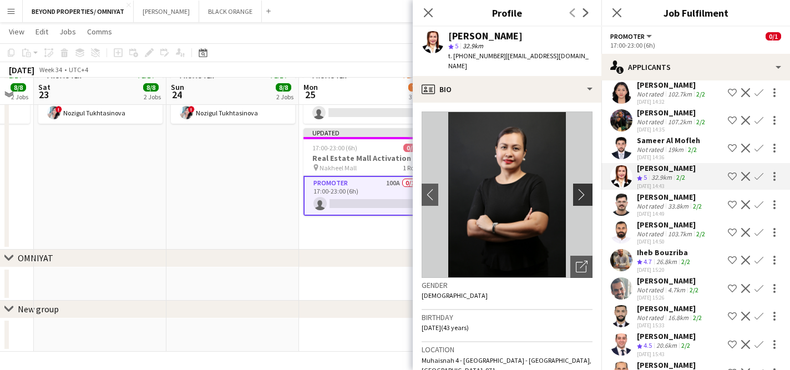
click at [583, 189] on app-icon "chevron-right" at bounding box center [584, 195] width 17 height 12
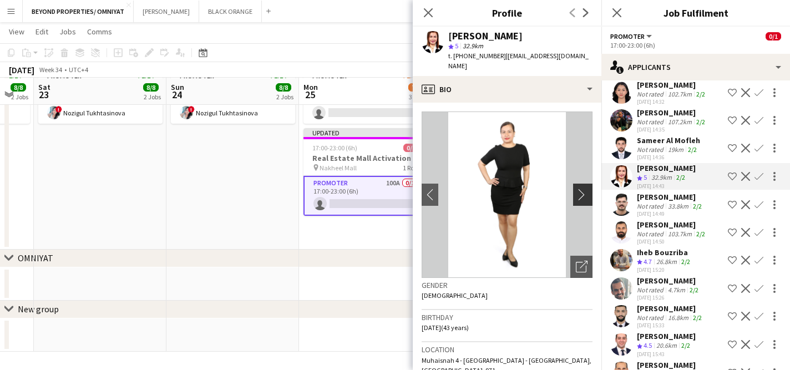
click at [583, 189] on app-icon "chevron-right" at bounding box center [584, 195] width 17 height 12
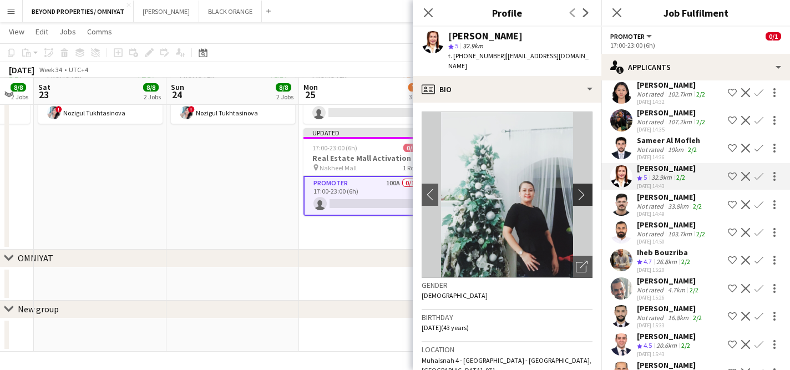
click at [583, 189] on app-icon "chevron-right" at bounding box center [584, 195] width 17 height 12
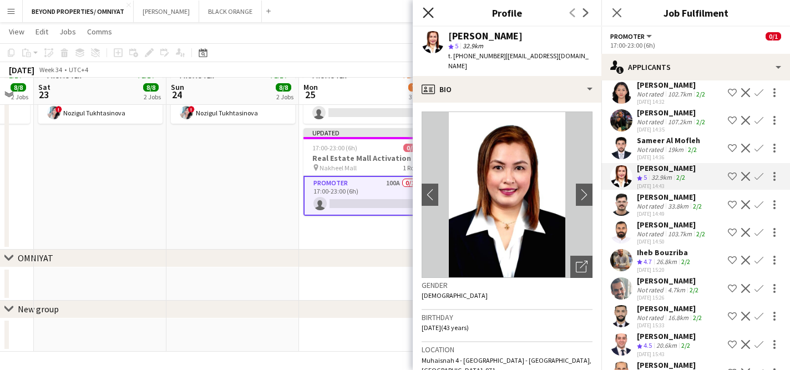
click at [431, 13] on icon "Close pop-in" at bounding box center [428, 12] width 11 height 11
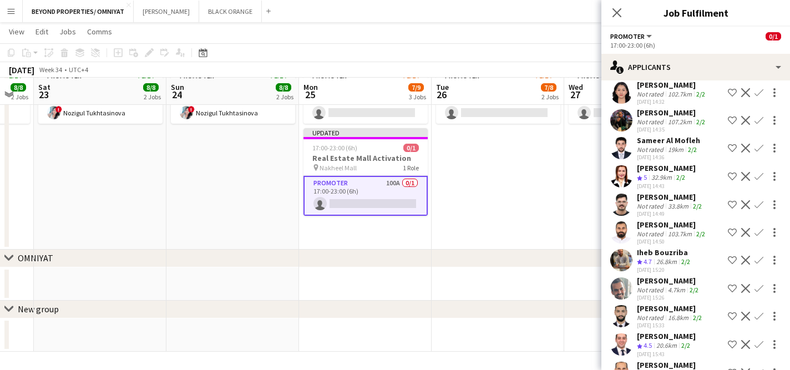
click at [745, 172] on app-icon "Decline" at bounding box center [745, 176] width 9 height 9
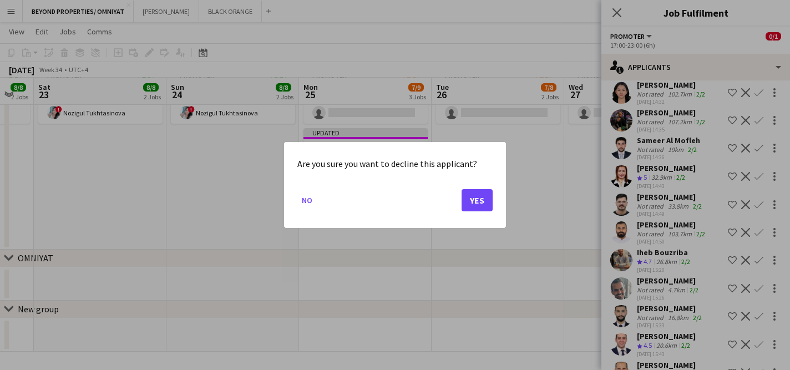
scroll to position [0, 0]
click at [480, 196] on button "Yes" at bounding box center [476, 200] width 31 height 22
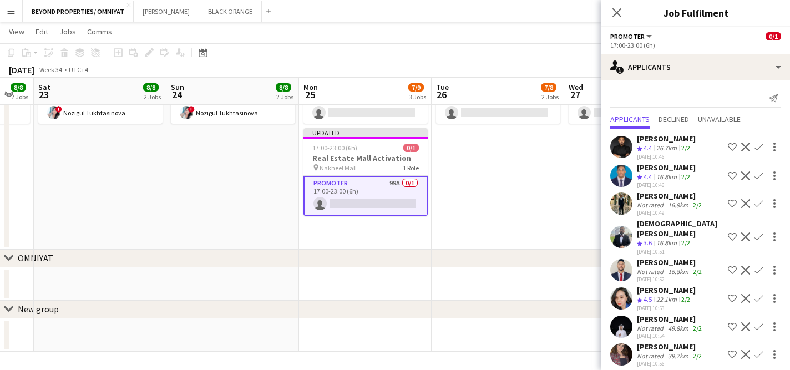
click at [551, 185] on app-date-cell "11:00-23:00 (12h) 4/4 Real Estate Activation @MOE pin Mall of Emirates 2 Roles …" at bounding box center [497, 30] width 133 height 437
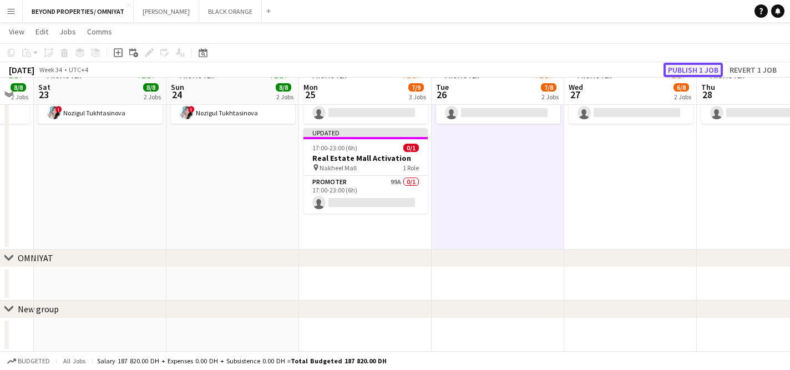
click at [683, 70] on button "Publish 1 job" at bounding box center [692, 70] width 59 height 14
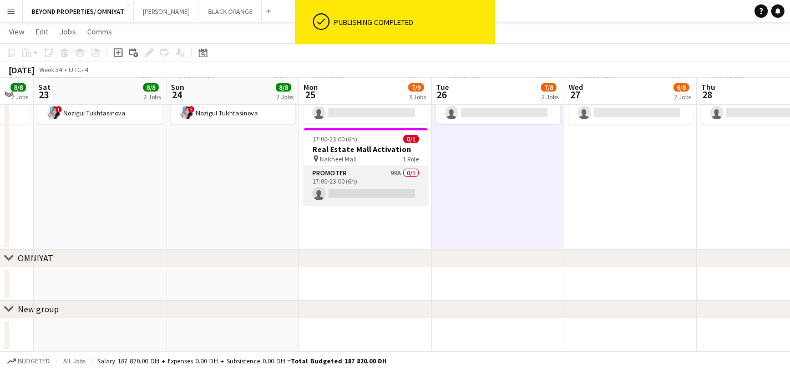
click at [356, 176] on app-card-role "Promoter 99A 0/1 17:00-23:00 (6h) single-neutral-actions" at bounding box center [365, 186] width 124 height 38
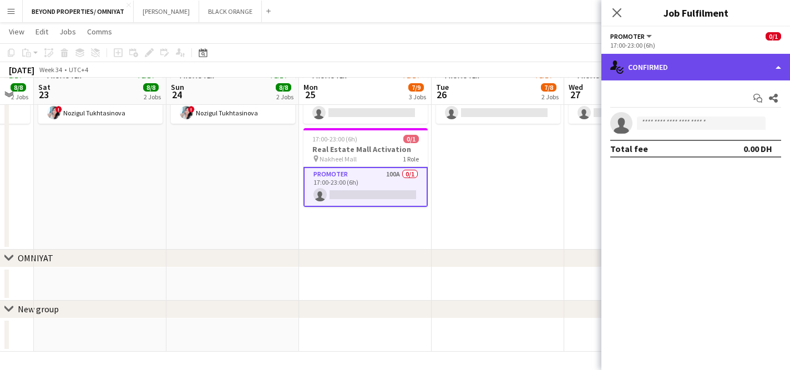
click at [656, 67] on div "single-neutral-actions-check-2 Confirmed" at bounding box center [695, 67] width 189 height 27
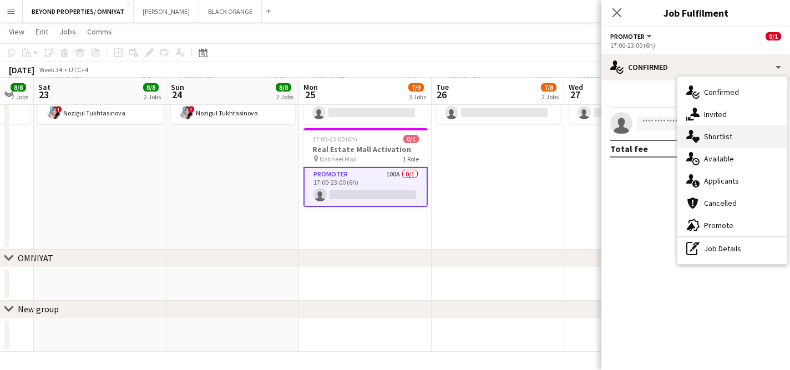
click at [707, 135] on div "single-neutral-actions-heart Shortlist" at bounding box center [732, 136] width 110 height 22
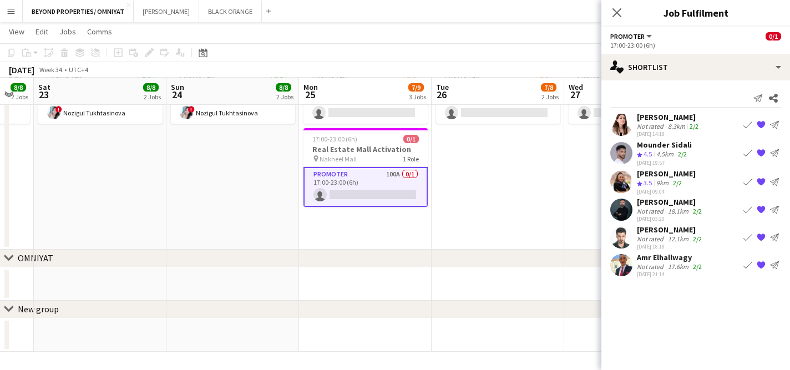
click at [762, 151] on app-icon "{{ spriteTitle }}" at bounding box center [760, 153] width 9 height 9
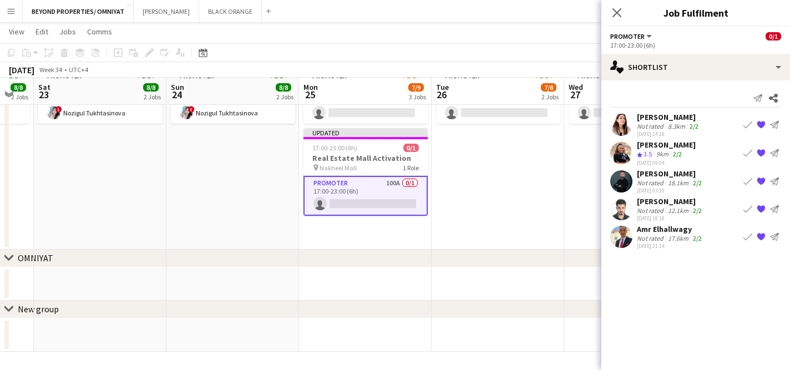
click at [563, 208] on app-date-cell "11:00-23:00 (12h) 4/4 Real Estate Activation @MOE pin Mall of Emirates 2 Roles …" at bounding box center [497, 30] width 133 height 437
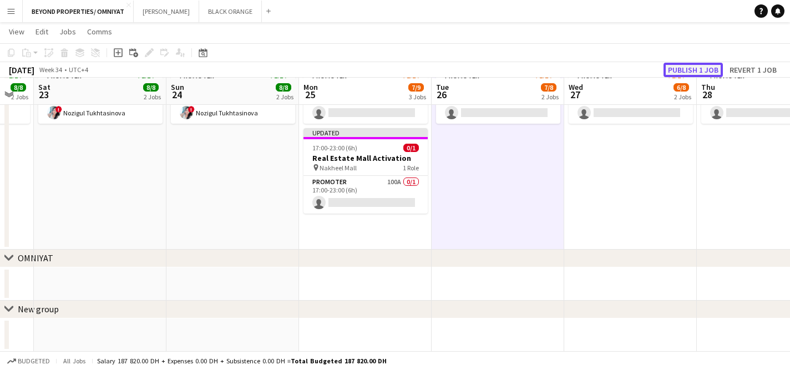
click at [700, 69] on button "Publish 1 job" at bounding box center [692, 70] width 59 height 14
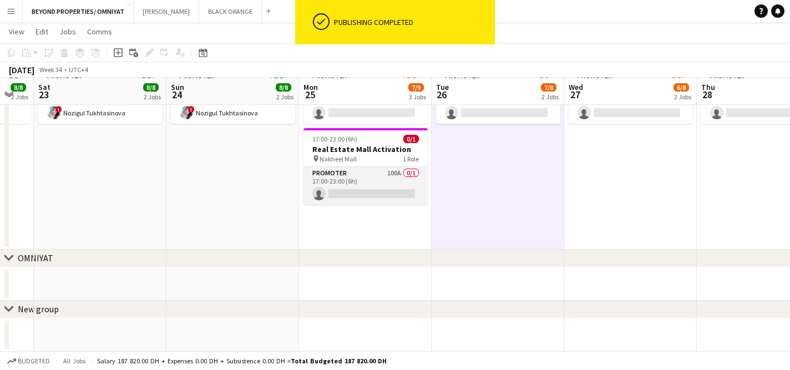
click at [363, 174] on app-card-role "Promoter 100A 0/1 17:00-23:00 (6h) single-neutral-actions" at bounding box center [365, 186] width 124 height 38
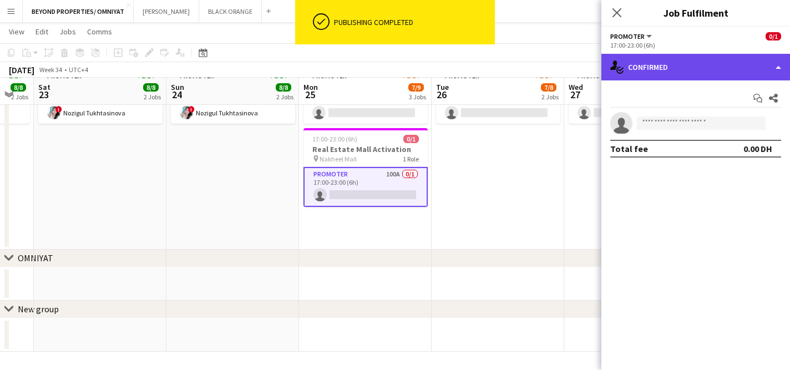
click at [669, 66] on div "single-neutral-actions-check-2 Confirmed" at bounding box center [695, 67] width 189 height 27
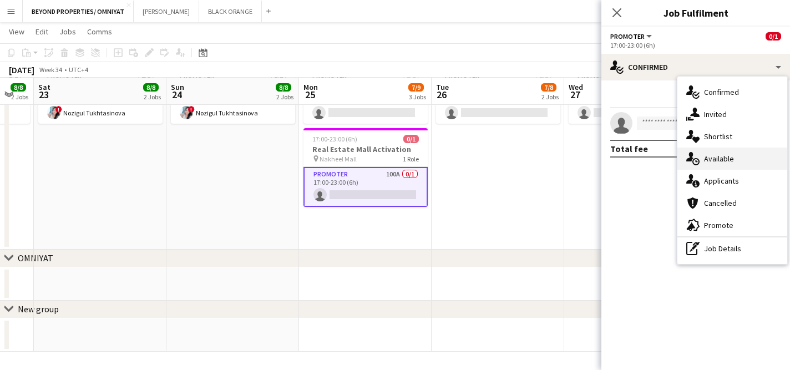
click at [728, 156] on div "single-neutral-actions-upload Available" at bounding box center [732, 158] width 110 height 22
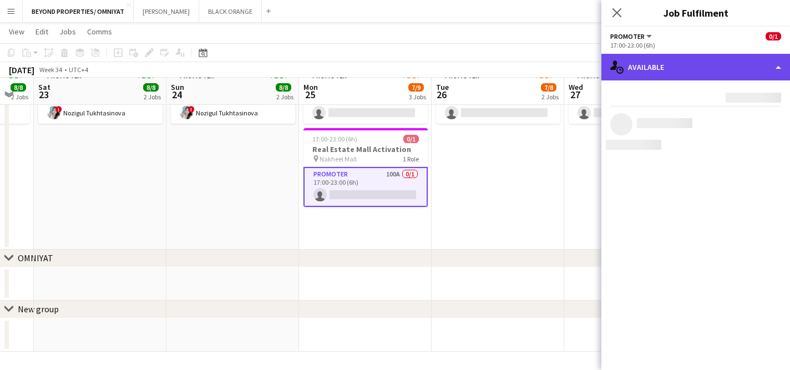
click at [679, 68] on div "single-neutral-actions-upload Available" at bounding box center [695, 67] width 189 height 27
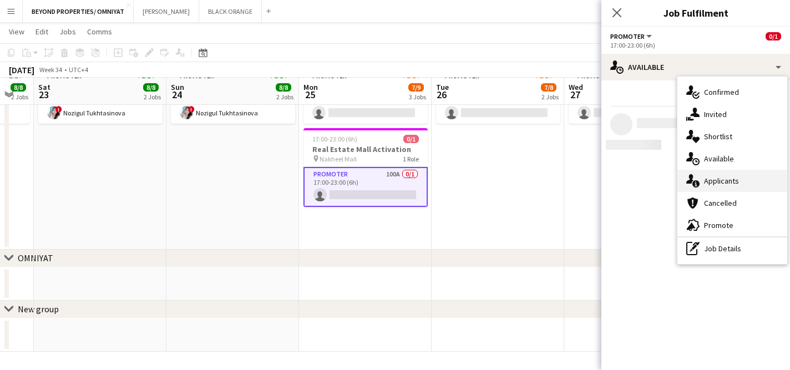
click at [709, 178] on div "single-neutral-actions-information Applicants" at bounding box center [732, 181] width 110 height 22
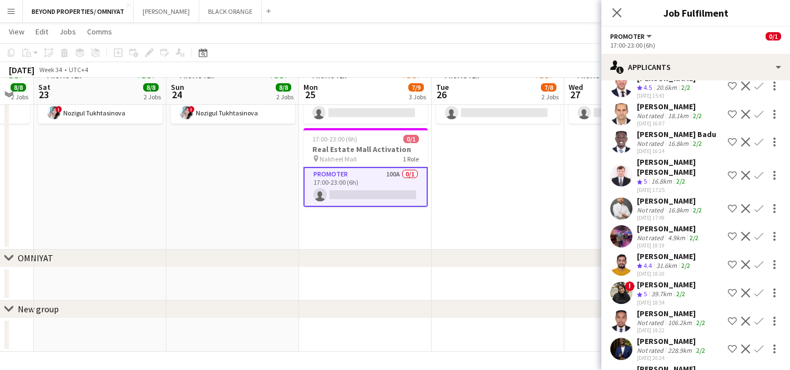
scroll to position [853, 0]
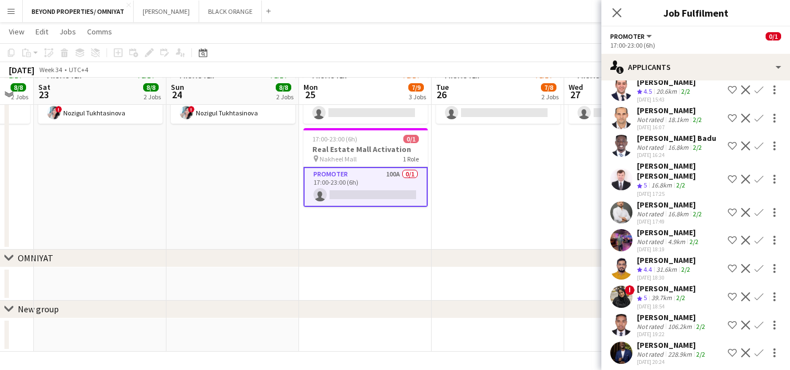
click at [731, 141] on app-icon "Shortlist crew" at bounding box center [731, 145] width 9 height 9
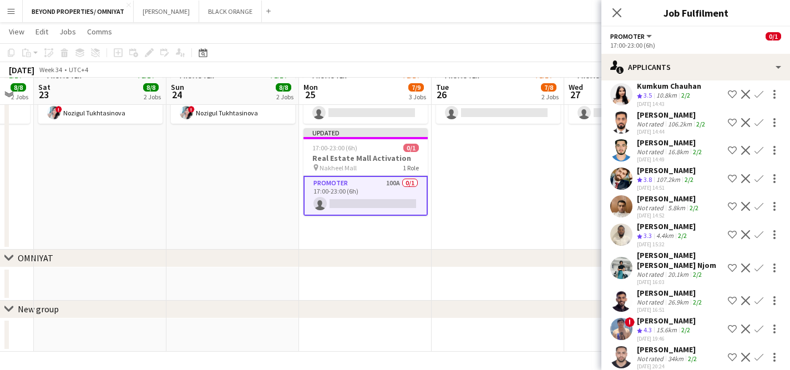
scroll to position [2499, 0]
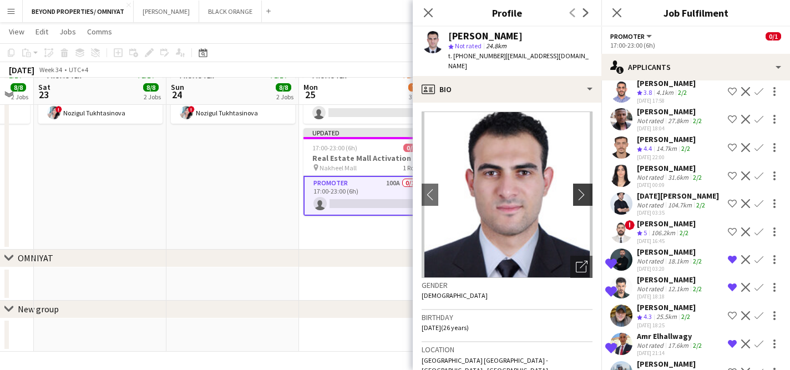
click at [590, 189] on app-icon "chevron-right" at bounding box center [584, 195] width 17 height 12
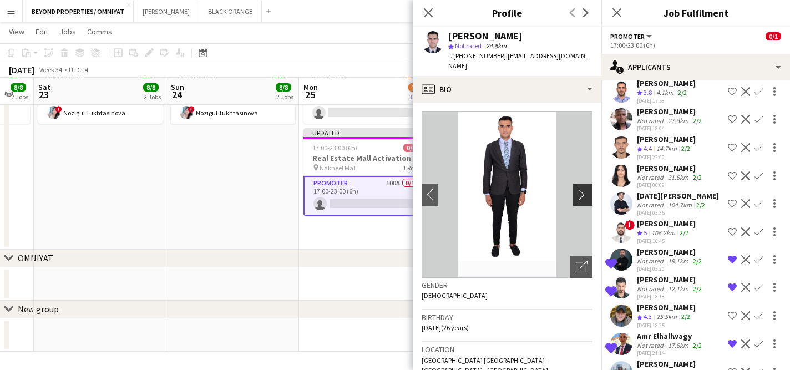
click at [580, 189] on app-icon "chevron-right" at bounding box center [584, 195] width 17 height 12
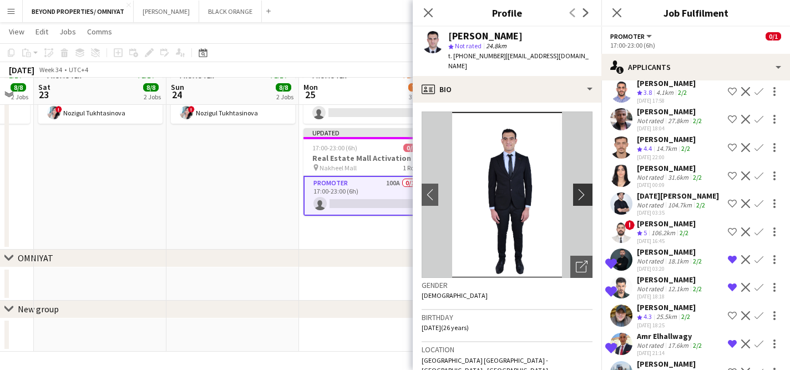
click at [580, 189] on app-icon "chevron-right" at bounding box center [584, 195] width 17 height 12
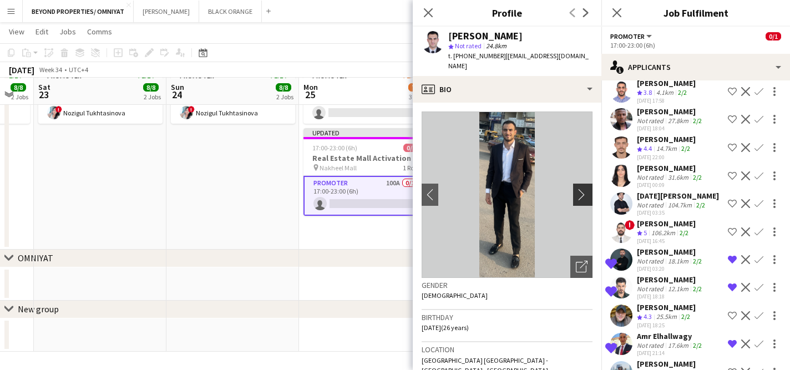
click at [580, 189] on app-icon "chevron-right" at bounding box center [584, 195] width 17 height 12
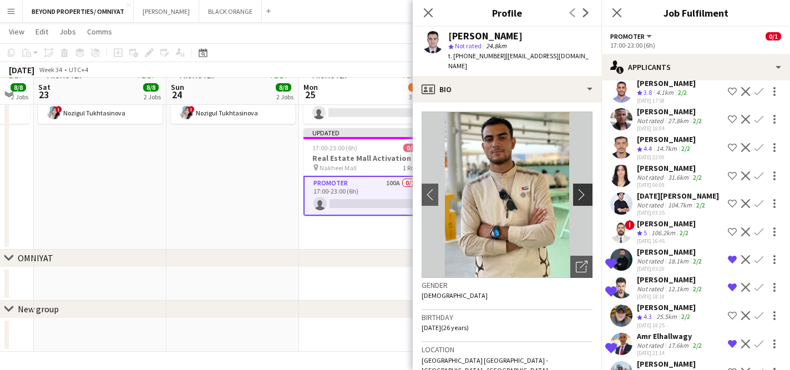
click at [580, 189] on app-icon "chevron-right" at bounding box center [584, 195] width 17 height 12
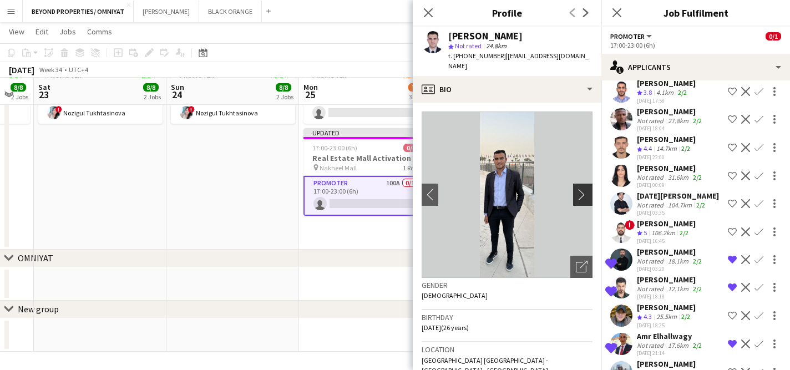
click at [577, 189] on app-icon "chevron-right" at bounding box center [584, 195] width 17 height 12
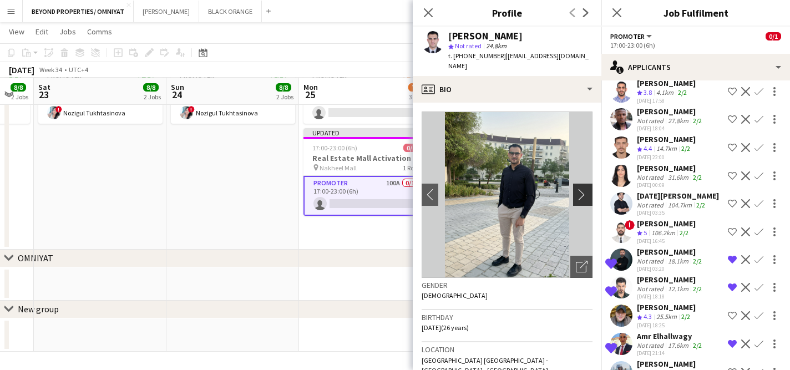
click at [577, 189] on app-icon "chevron-right" at bounding box center [584, 195] width 17 height 12
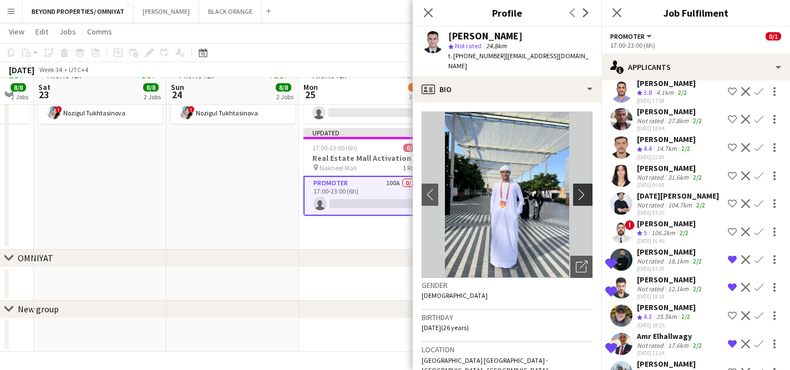
click at [578, 189] on app-icon "chevron-right" at bounding box center [584, 195] width 17 height 12
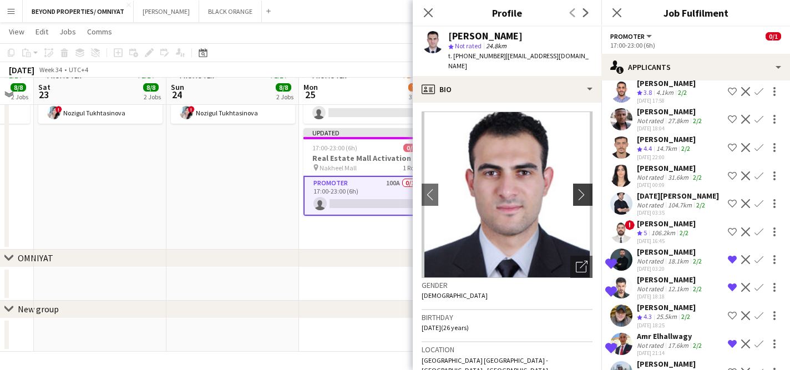
click at [578, 189] on app-icon "chevron-right" at bounding box center [584, 195] width 17 height 12
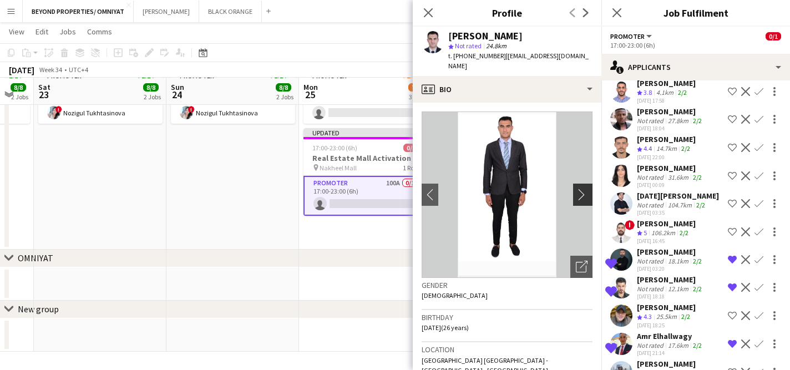
click at [578, 189] on app-icon "chevron-right" at bounding box center [584, 195] width 17 height 12
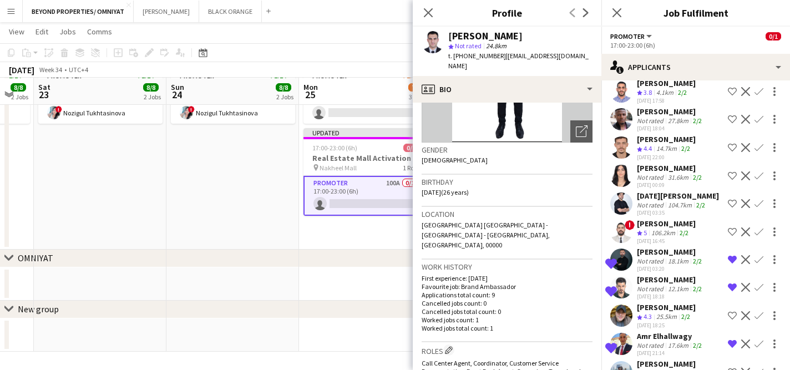
scroll to position [136, 0]
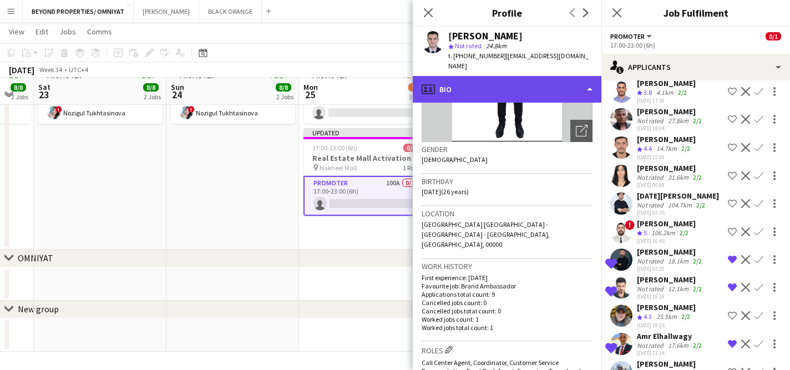
click at [539, 77] on div "profile Bio" at bounding box center [507, 89] width 189 height 27
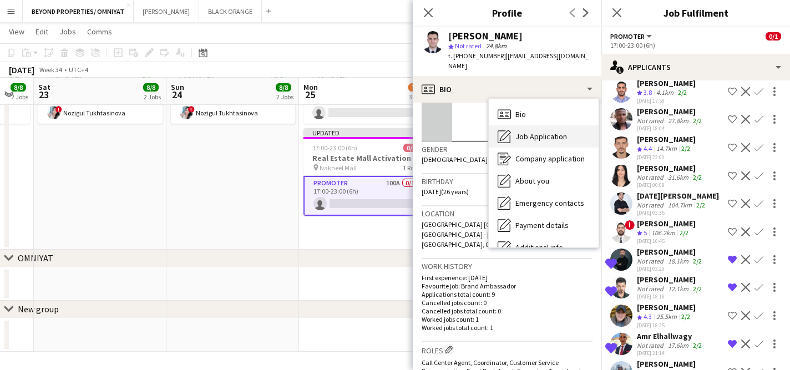
click at [553, 131] on span "Job Application" at bounding box center [541, 136] width 52 height 10
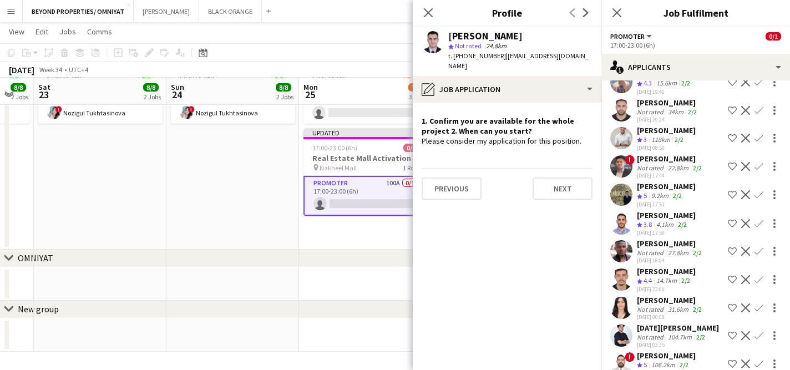
scroll to position [2351, 0]
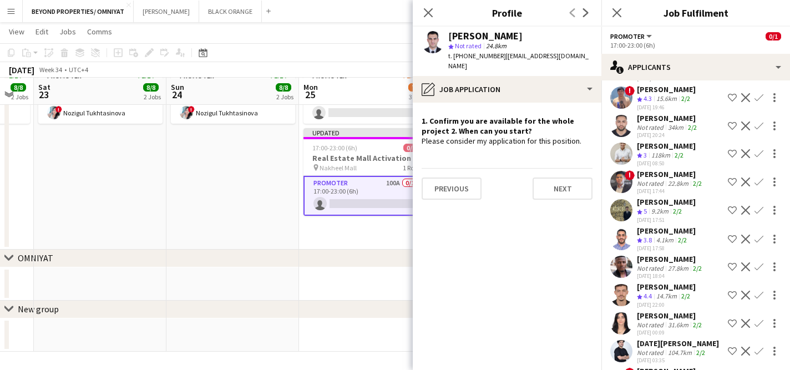
click at [623, 340] on app-user-avatar at bounding box center [621, 351] width 22 height 22
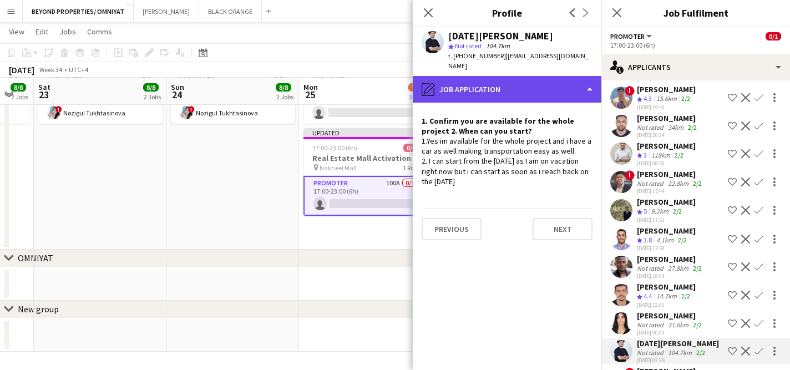
click at [454, 76] on div "pencil4 Job Application" at bounding box center [507, 89] width 189 height 27
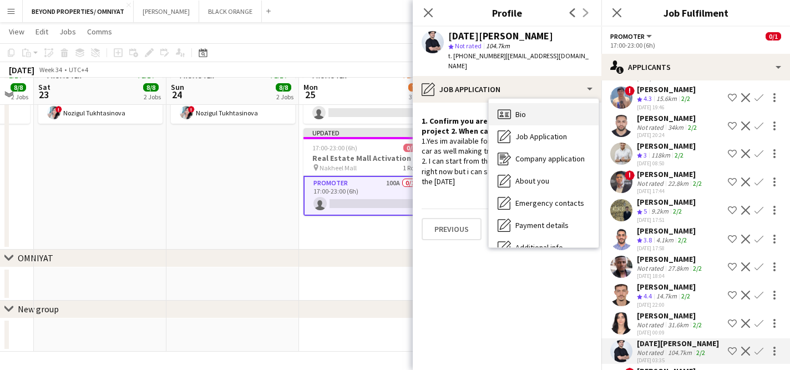
click at [543, 110] on div "Bio Bio" at bounding box center [544, 114] width 110 height 22
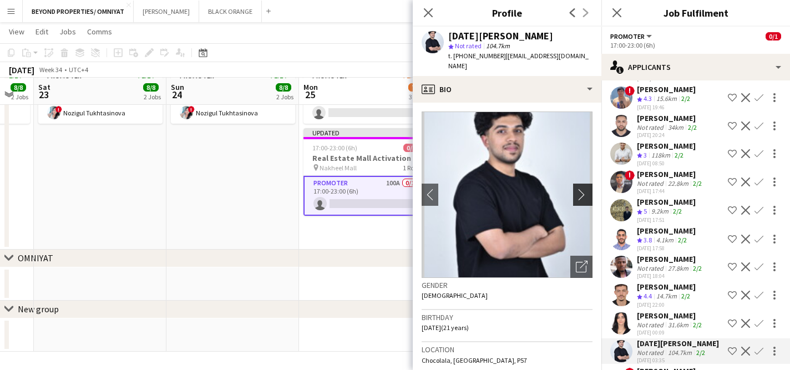
click at [579, 189] on app-icon "chevron-right" at bounding box center [584, 195] width 17 height 12
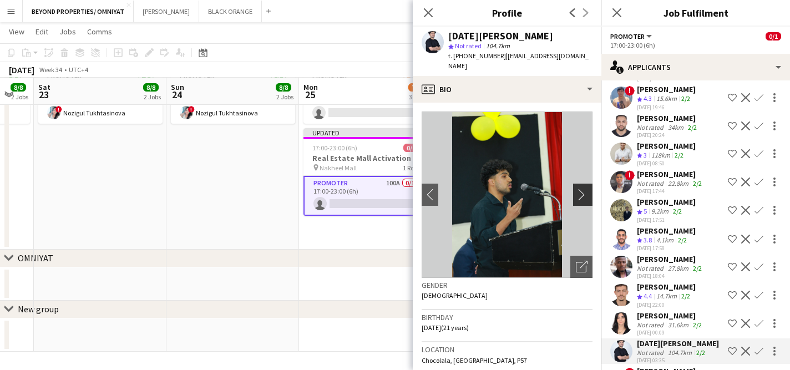
click at [579, 189] on app-icon "chevron-right" at bounding box center [584, 195] width 17 height 12
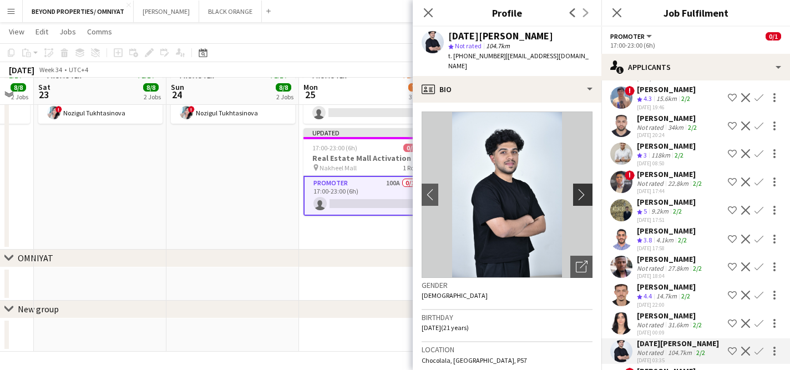
click at [579, 189] on app-icon "chevron-right" at bounding box center [584, 195] width 17 height 12
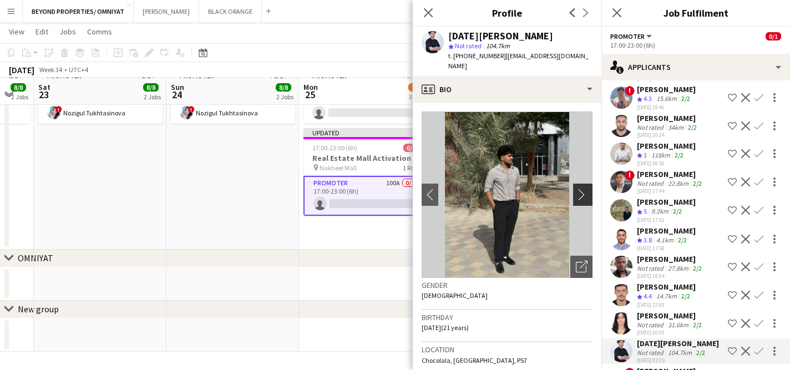
click at [579, 189] on app-icon "chevron-right" at bounding box center [584, 195] width 17 height 12
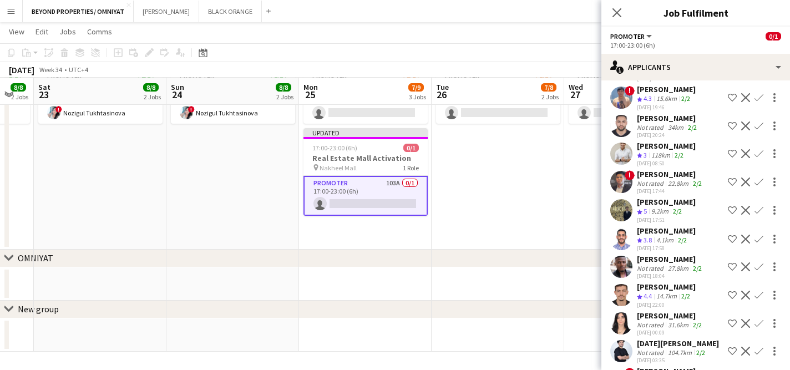
scroll to position [2582, 0]
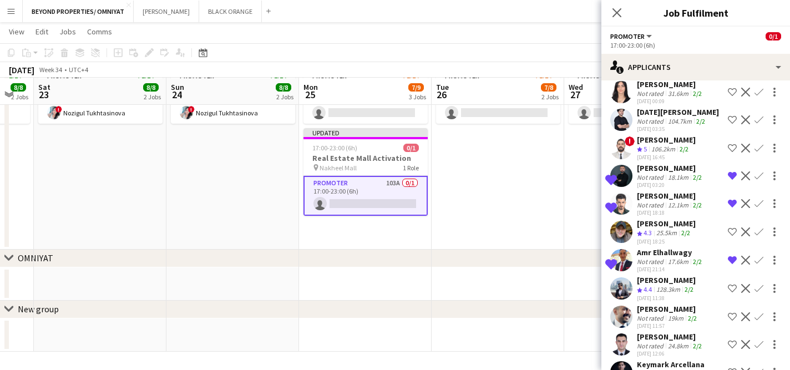
click at [617, 361] on app-user-avatar at bounding box center [621, 372] width 22 height 22
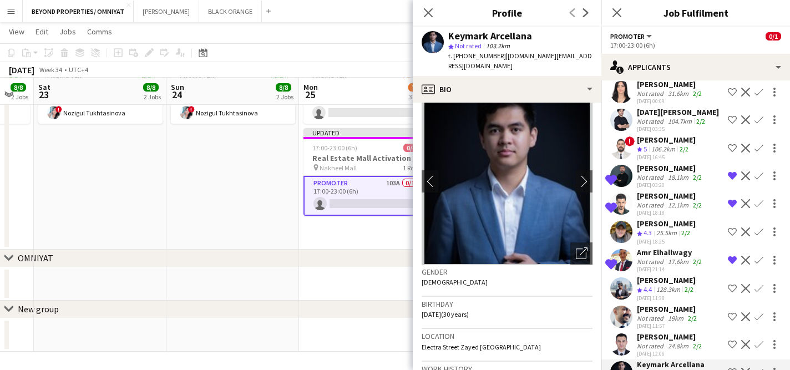
scroll to position [14, 0]
click at [746, 368] on app-icon "Decline" at bounding box center [745, 372] width 9 height 9
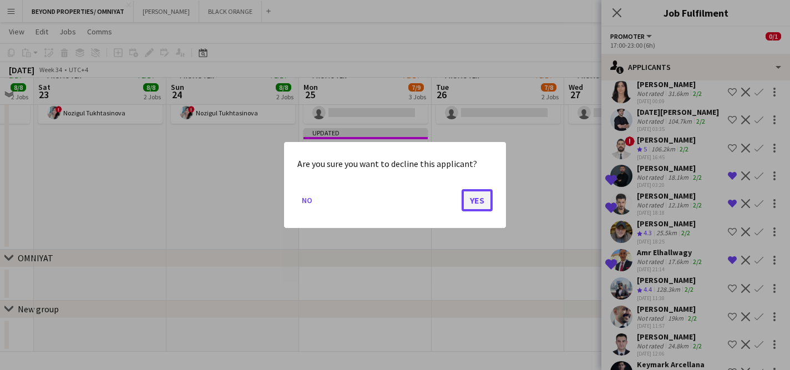
click at [472, 197] on button "Yes" at bounding box center [476, 200] width 31 height 22
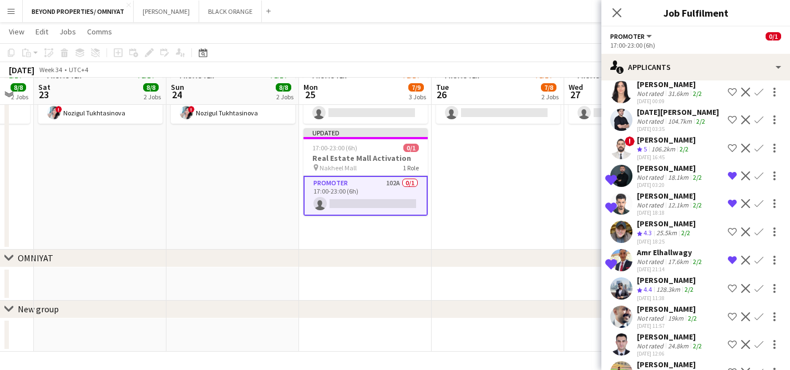
scroll to position [2555, 0]
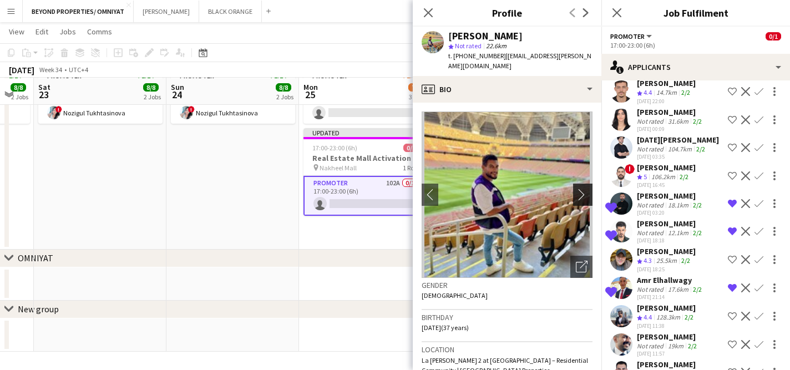
click at [579, 189] on app-icon "chevron-right" at bounding box center [584, 195] width 17 height 12
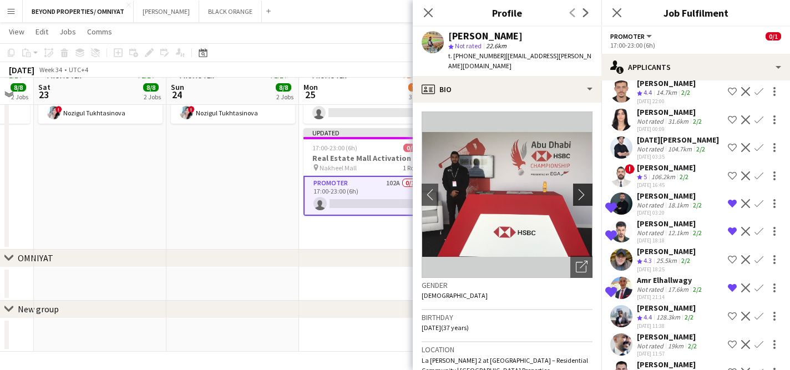
click at [579, 189] on app-icon "chevron-right" at bounding box center [584, 195] width 17 height 12
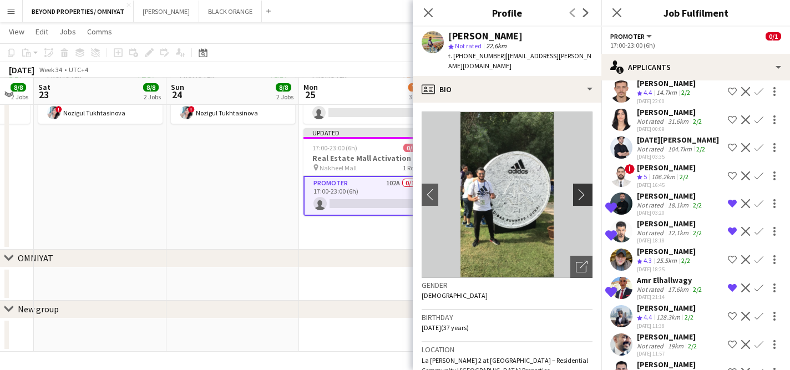
click at [579, 189] on app-icon "chevron-right" at bounding box center [584, 195] width 17 height 12
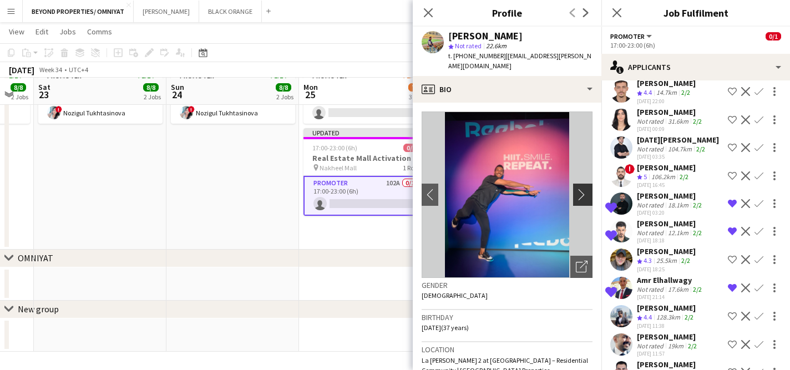
click at [579, 189] on app-icon "chevron-right" at bounding box center [584, 195] width 17 height 12
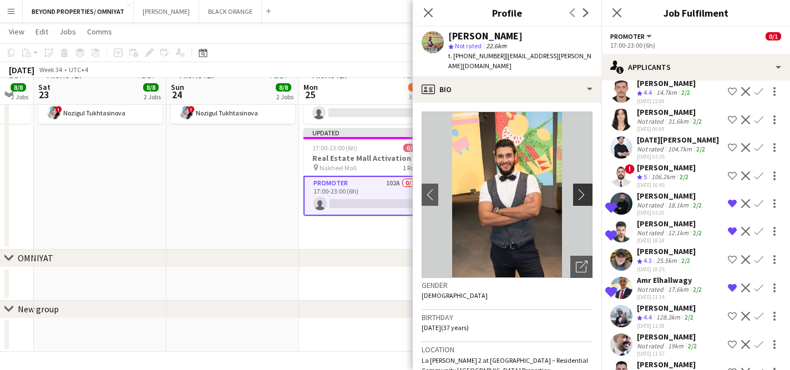
click at [579, 189] on app-icon "chevron-right" at bounding box center [584, 195] width 17 height 12
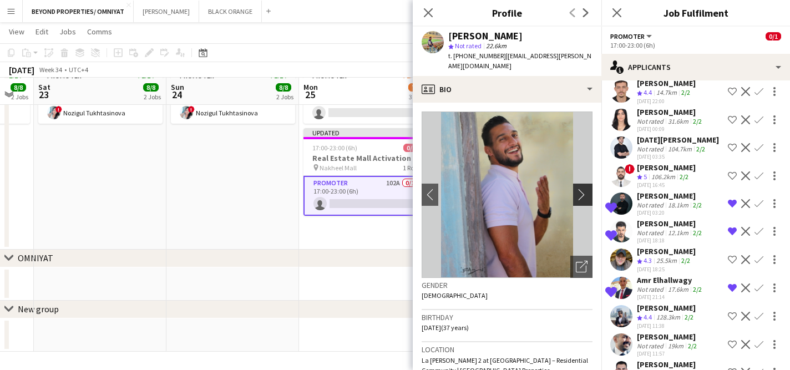
click at [579, 189] on app-icon "chevron-right" at bounding box center [584, 195] width 17 height 12
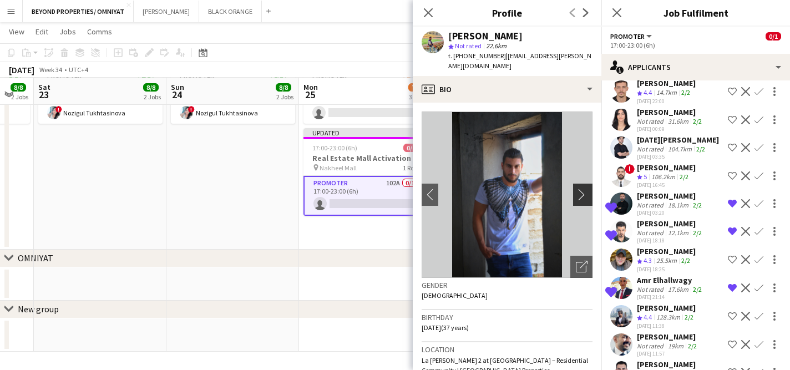
click at [579, 189] on app-icon "chevron-right" at bounding box center [584, 195] width 17 height 12
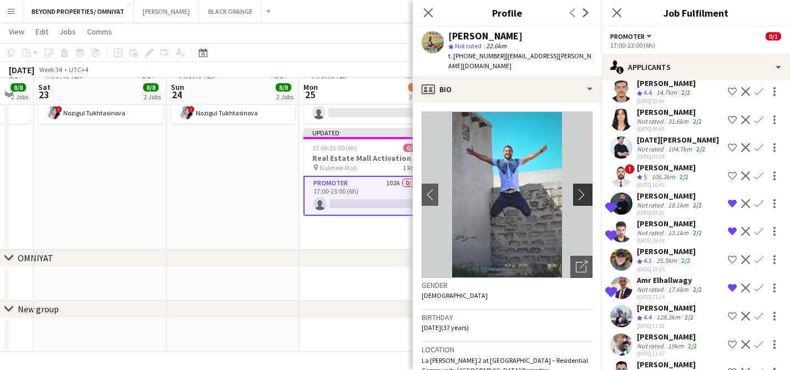
click at [579, 189] on app-icon "chevron-right" at bounding box center [584, 195] width 17 height 12
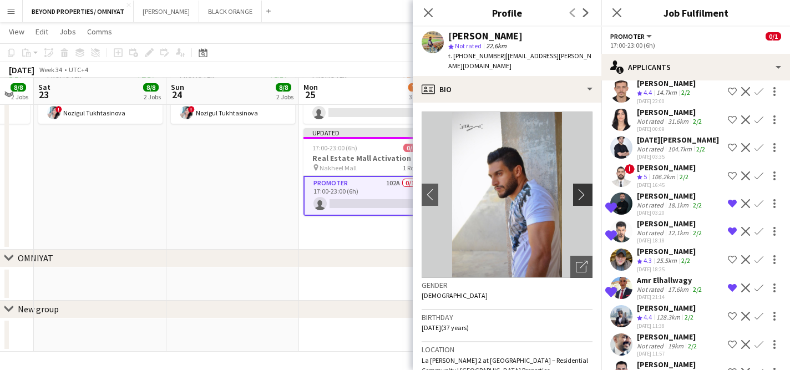
click at [579, 189] on app-icon "chevron-right" at bounding box center [584, 195] width 17 height 12
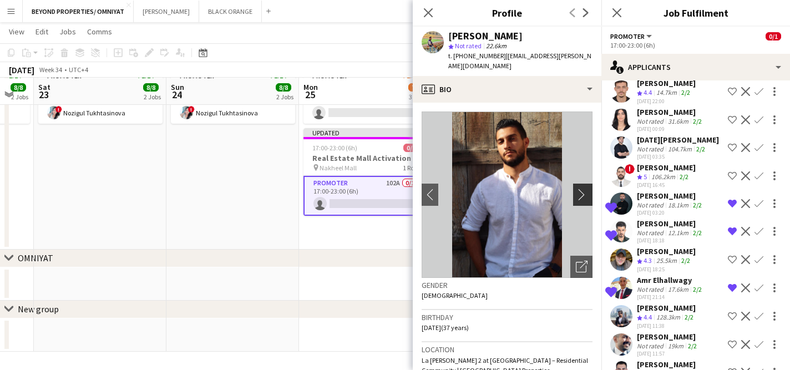
click at [580, 189] on app-icon "chevron-right" at bounding box center [584, 195] width 17 height 12
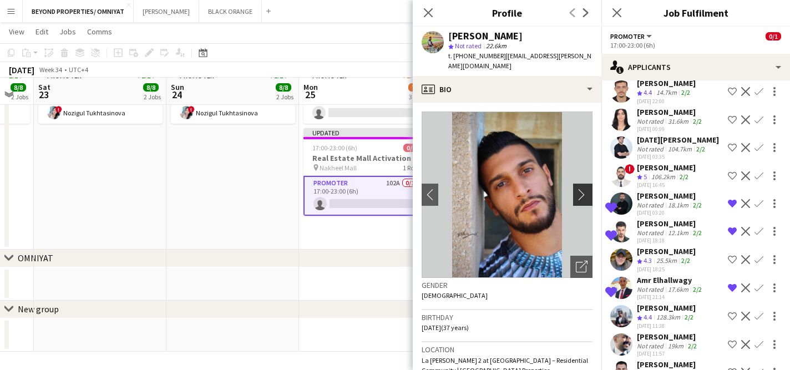
click at [580, 189] on app-icon "chevron-right" at bounding box center [584, 195] width 17 height 12
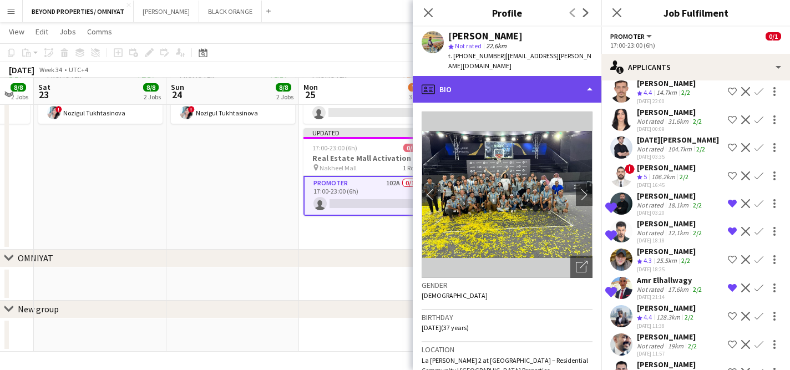
click at [503, 78] on div "profile Bio" at bounding box center [507, 89] width 189 height 27
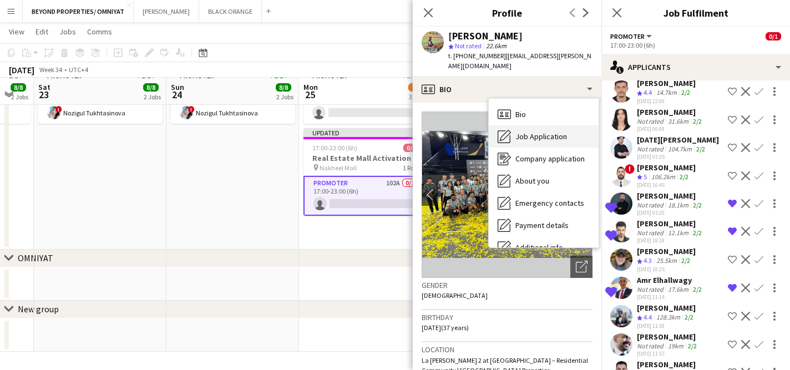
click at [527, 125] on div "Job Application Job Application" at bounding box center [544, 136] width 110 height 22
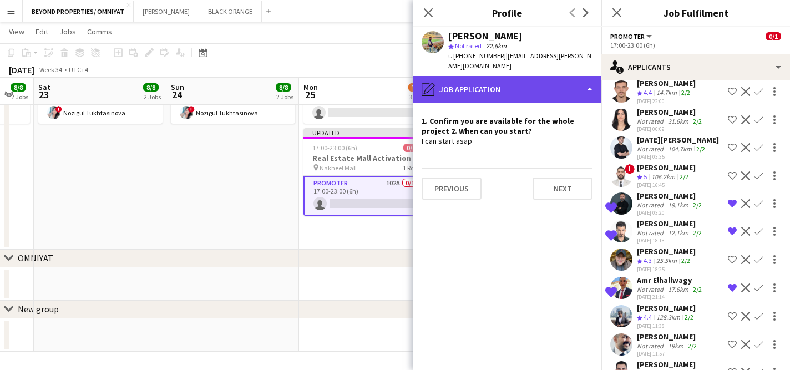
click at [502, 83] on div "pencil4 Job Application" at bounding box center [507, 89] width 189 height 27
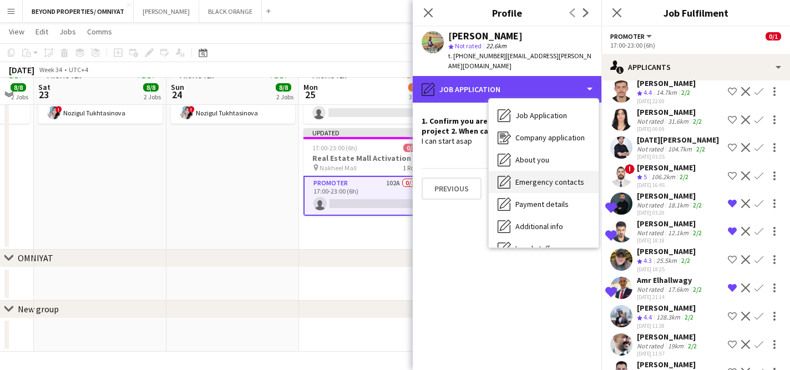
scroll to position [0, 0]
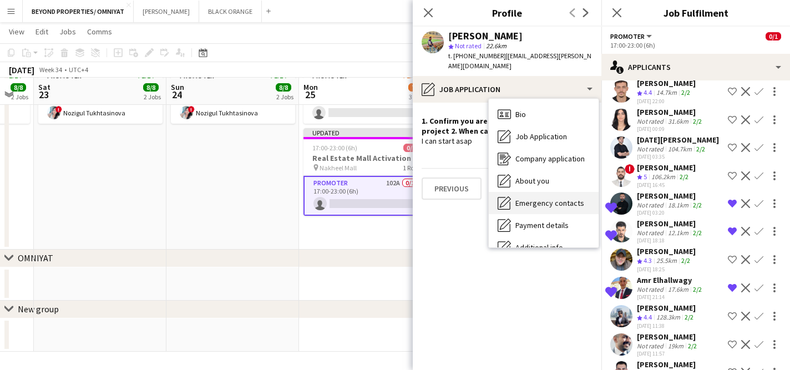
click at [532, 110] on div "Bio Bio" at bounding box center [544, 114] width 110 height 22
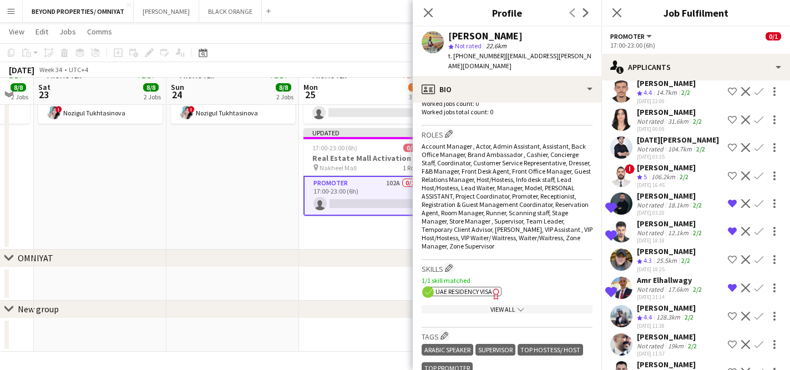
scroll to position [338, 0]
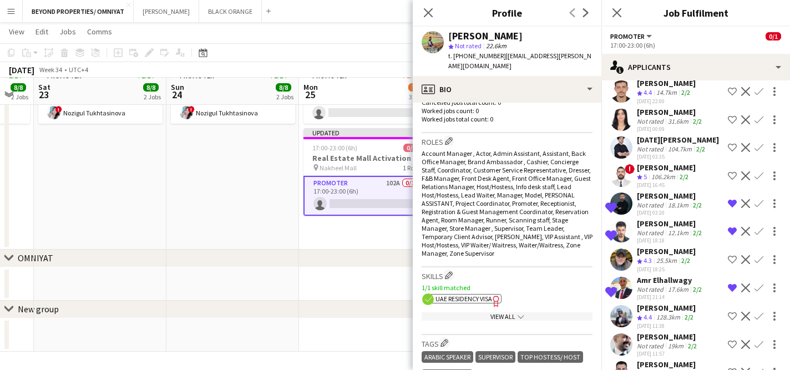
click at [512, 312] on div "View All chevron-down" at bounding box center [506, 316] width 171 height 8
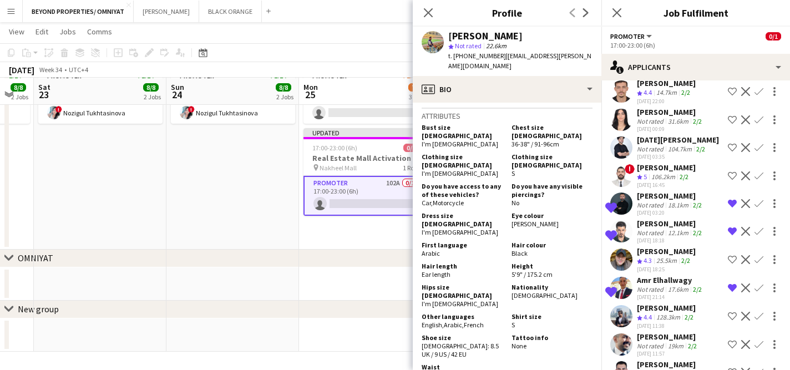
scroll to position [884, 0]
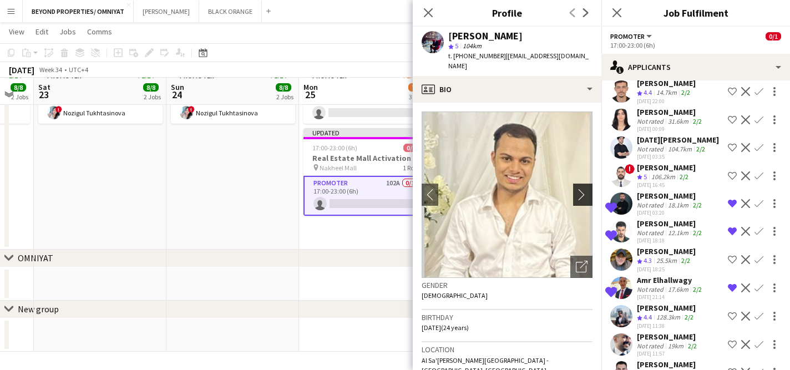
click at [580, 189] on app-icon "chevron-right" at bounding box center [584, 195] width 17 height 12
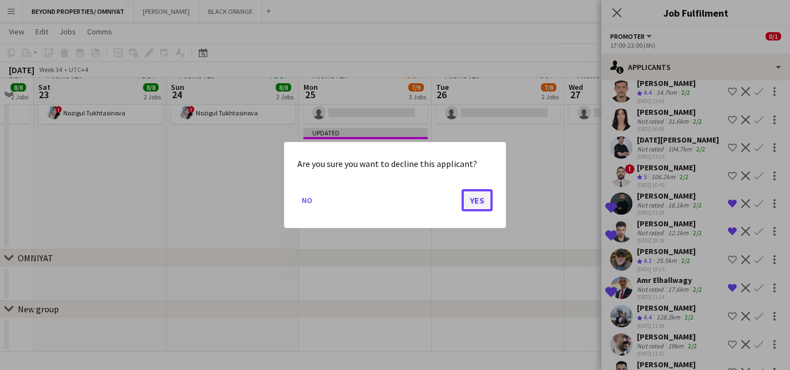
click at [478, 204] on button "Yes" at bounding box center [476, 200] width 31 height 22
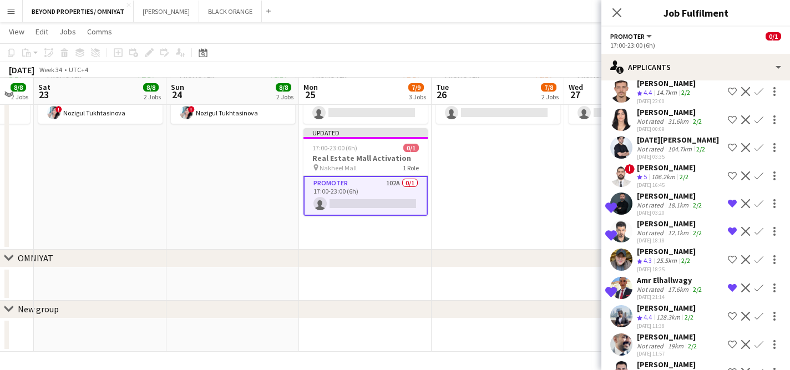
scroll to position [2526, 0]
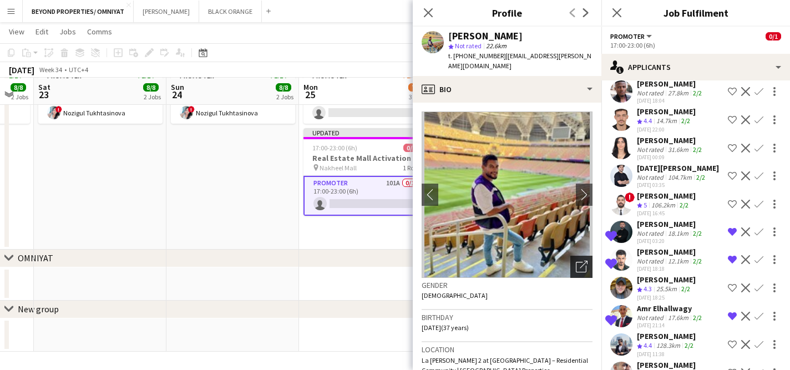
click at [583, 261] on icon "Open photos pop-in" at bounding box center [582, 267] width 12 height 12
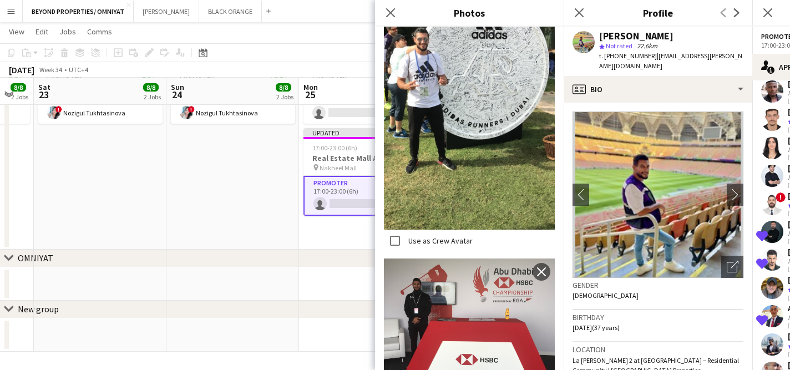
scroll to position [7599, 0]
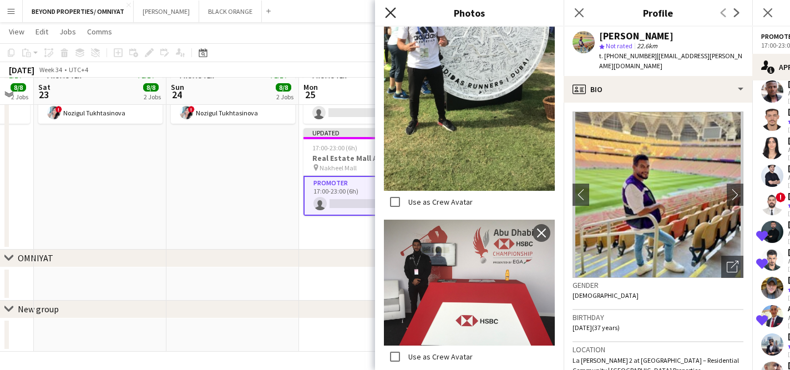
click at [395, 17] on icon at bounding box center [390, 12] width 11 height 11
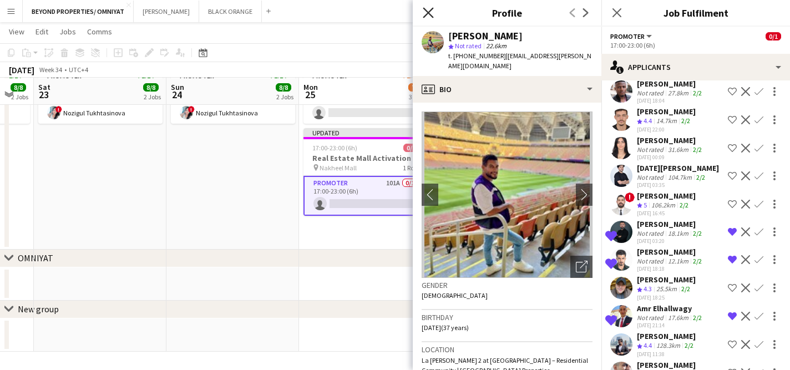
click at [430, 14] on icon at bounding box center [428, 12] width 11 height 11
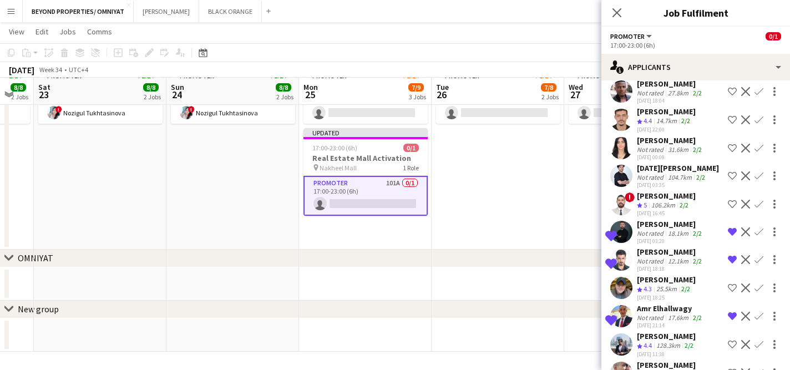
click at [732, 368] on app-icon "Shortlist crew" at bounding box center [731, 372] width 9 height 9
click at [560, 57] on app-toolbar "Copy Paste Paste Command V Paste with crew Command Shift V Paste linked Job [GE…" at bounding box center [395, 52] width 790 height 19
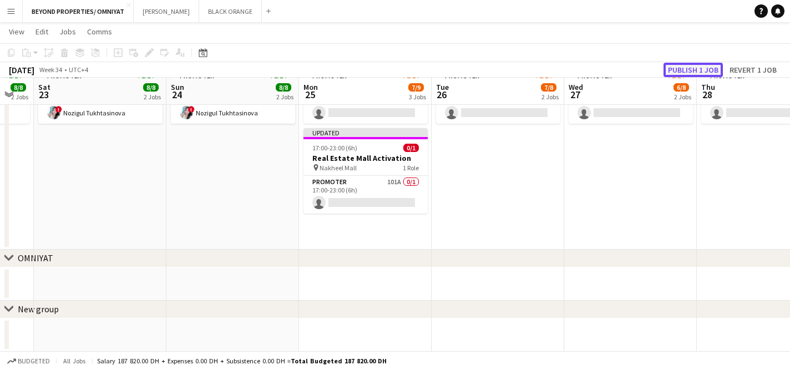
click at [689, 72] on button "Publish 1 job" at bounding box center [692, 70] width 59 height 14
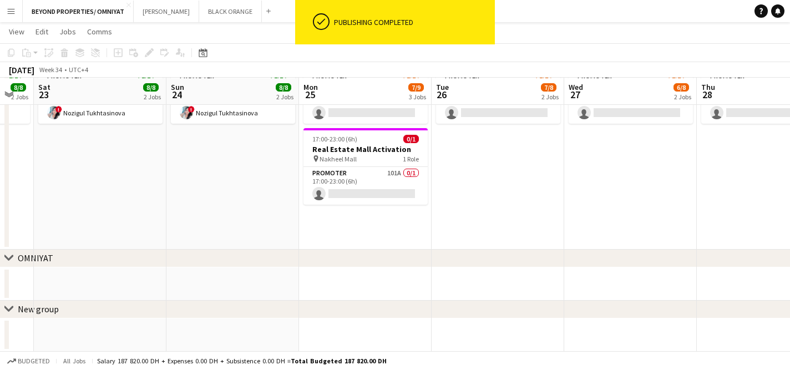
click at [462, 175] on app-date-cell "11:00-23:00 (12h) 4/4 Real Estate Activation @MOE pin Mall of Emirates 2 Roles …" at bounding box center [497, 30] width 133 height 437
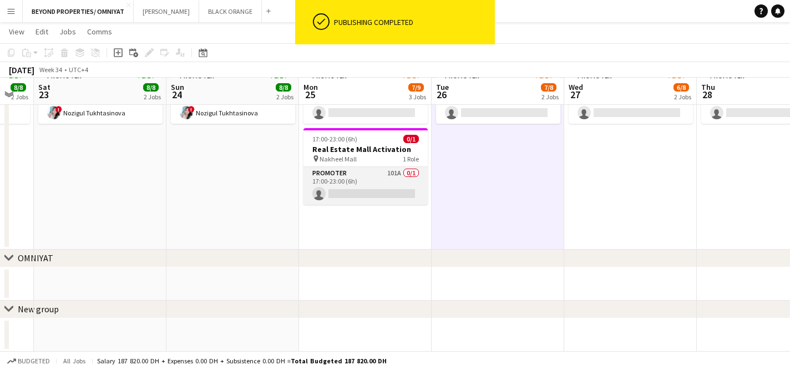
click at [383, 172] on app-card-role "Promoter 101A 0/1 17:00-23:00 (6h) single-neutral-actions" at bounding box center [365, 186] width 124 height 38
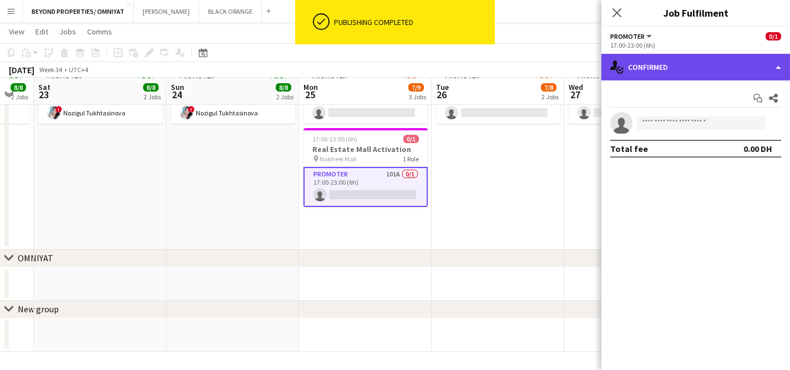
click at [650, 74] on div "single-neutral-actions-check-2 Confirmed" at bounding box center [695, 67] width 189 height 27
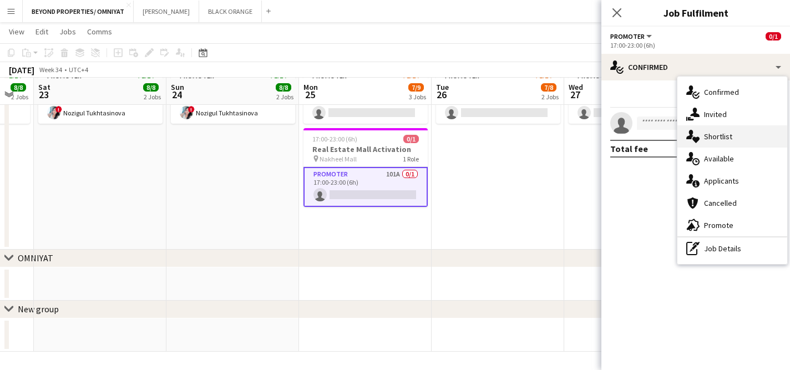
click at [715, 134] on div "single-neutral-actions-heart Shortlist" at bounding box center [732, 136] width 110 height 22
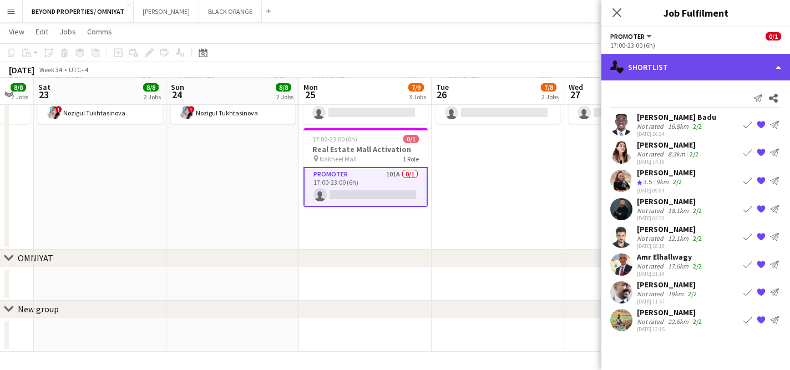
click at [639, 69] on div "single-neutral-actions-heart Shortlist" at bounding box center [695, 67] width 189 height 27
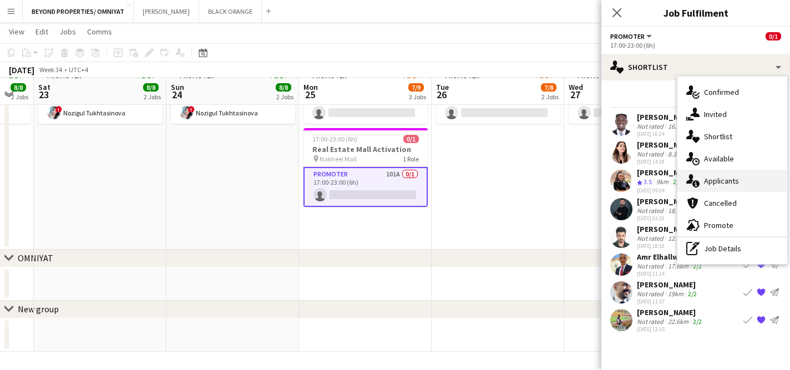
click at [729, 177] on div "single-neutral-actions-information Applicants" at bounding box center [732, 181] width 110 height 22
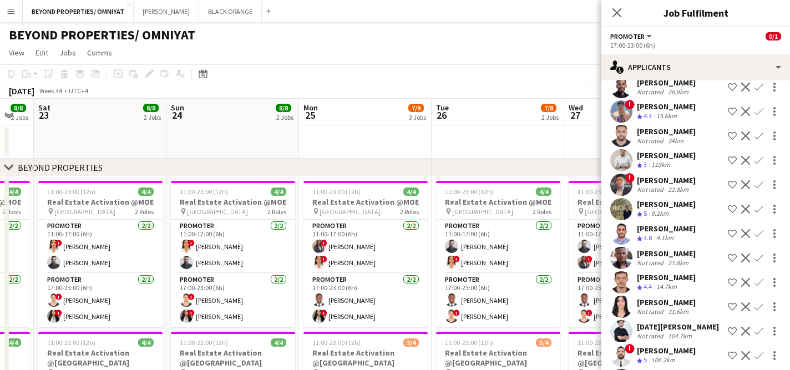
scroll to position [2195, 0]
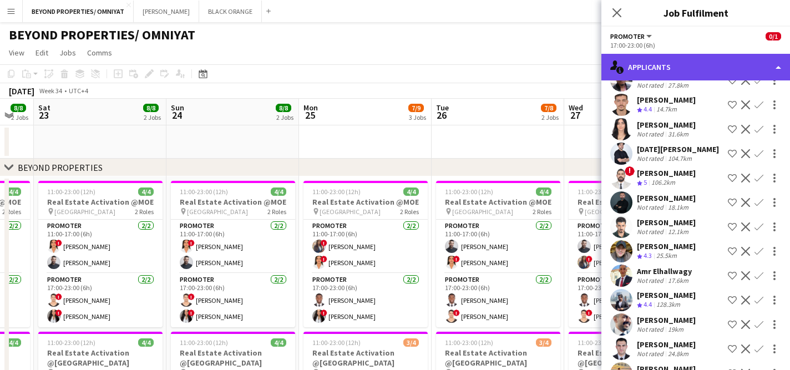
click at [673, 74] on div "single-neutral-actions-information Applicants" at bounding box center [695, 67] width 189 height 27
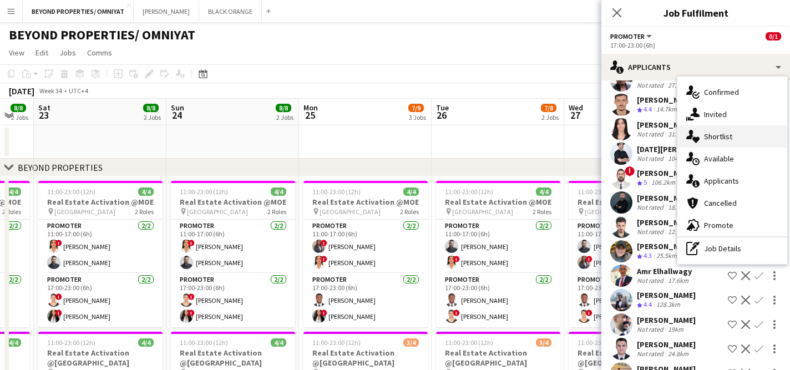
click at [726, 136] on div "single-neutral-actions-heart Shortlist" at bounding box center [732, 136] width 110 height 22
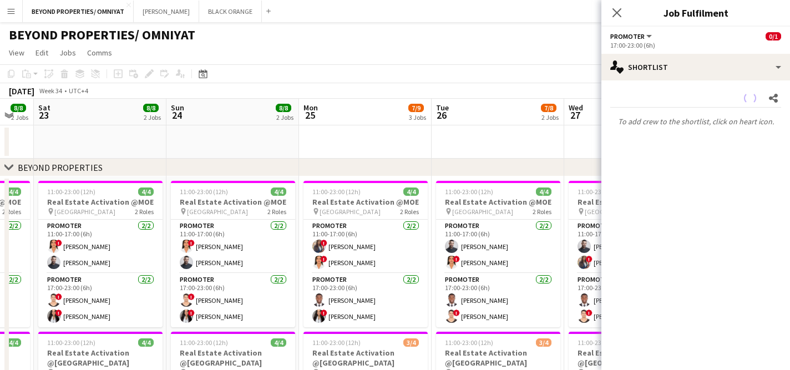
scroll to position [0, 0]
click at [547, 79] on app-toolbar "Copy Paste Paste Command V Paste with crew Command Shift V Paste linked Job [GE…" at bounding box center [395, 73] width 790 height 19
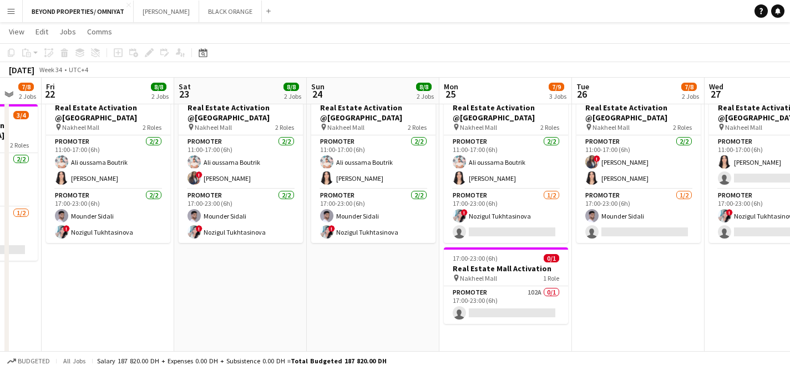
scroll to position [0, 347]
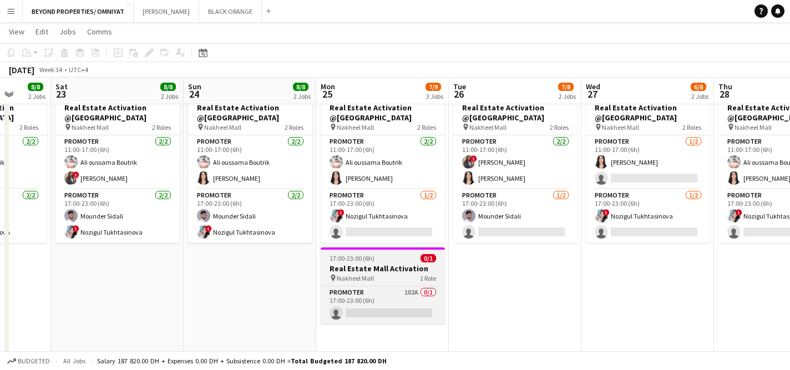
click at [406, 265] on h3 "Real Estate Mall Activation" at bounding box center [382, 268] width 124 height 10
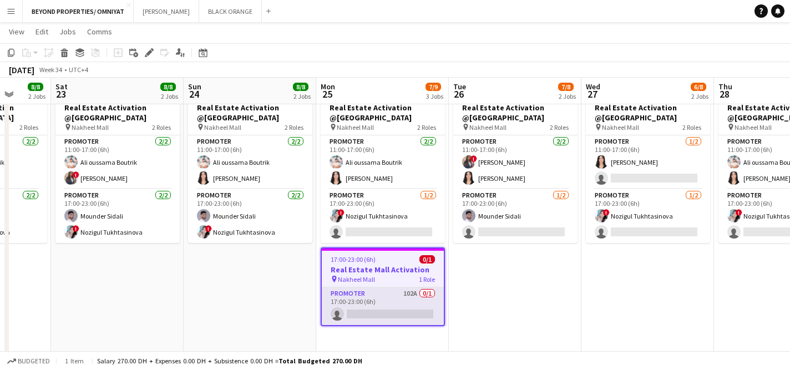
click at [388, 308] on app-card-role "Promoter 102A 0/1 17:00-23:00 (6h) single-neutral-actions" at bounding box center [383, 306] width 122 height 38
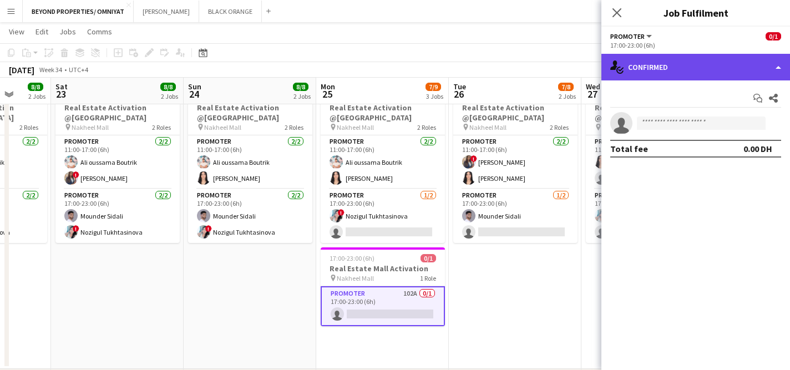
click at [670, 66] on div "single-neutral-actions-check-2 Confirmed" at bounding box center [695, 67] width 189 height 27
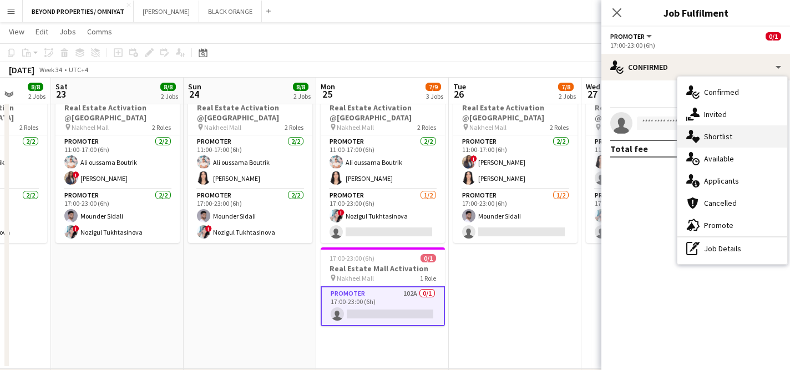
click at [729, 135] on div "single-neutral-actions-heart Shortlist" at bounding box center [732, 136] width 110 height 22
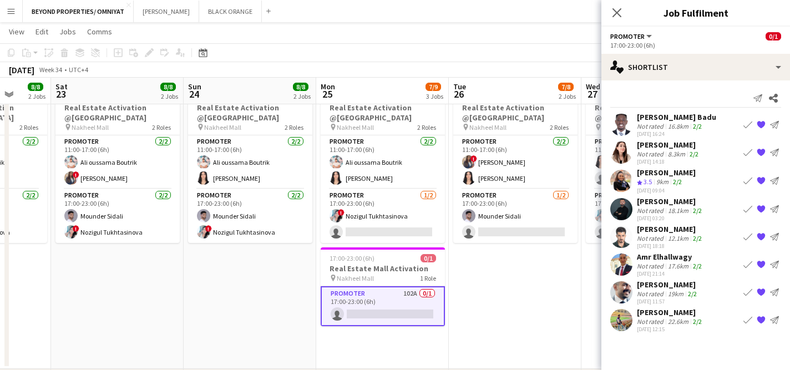
click at [760, 320] on app-icon "{{ spriteTitle }}" at bounding box center [760, 320] width 9 height 9
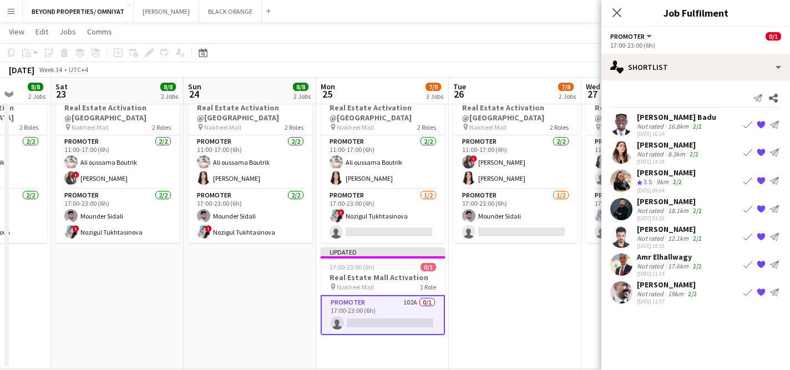
click at [588, 282] on app-date-cell "11:00-23:00 (12h) 4/4 Real Estate Activation @MOE pin Mall of Emirates 2 Roles …" at bounding box center [647, 149] width 133 height 437
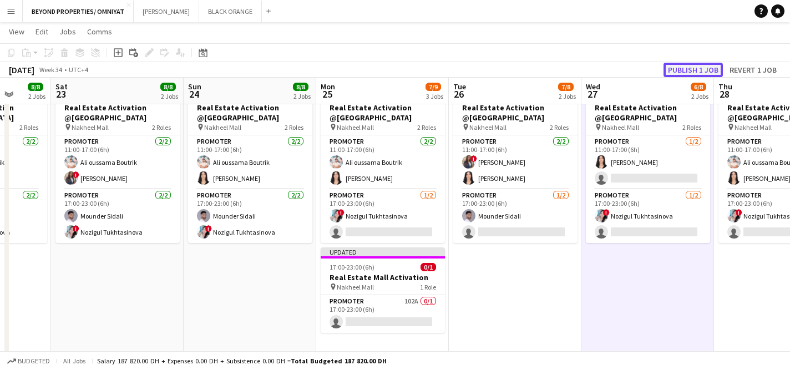
click at [688, 65] on button "Publish 1 job" at bounding box center [692, 70] width 59 height 14
